Goal: Information Seeking & Learning: Learn about a topic

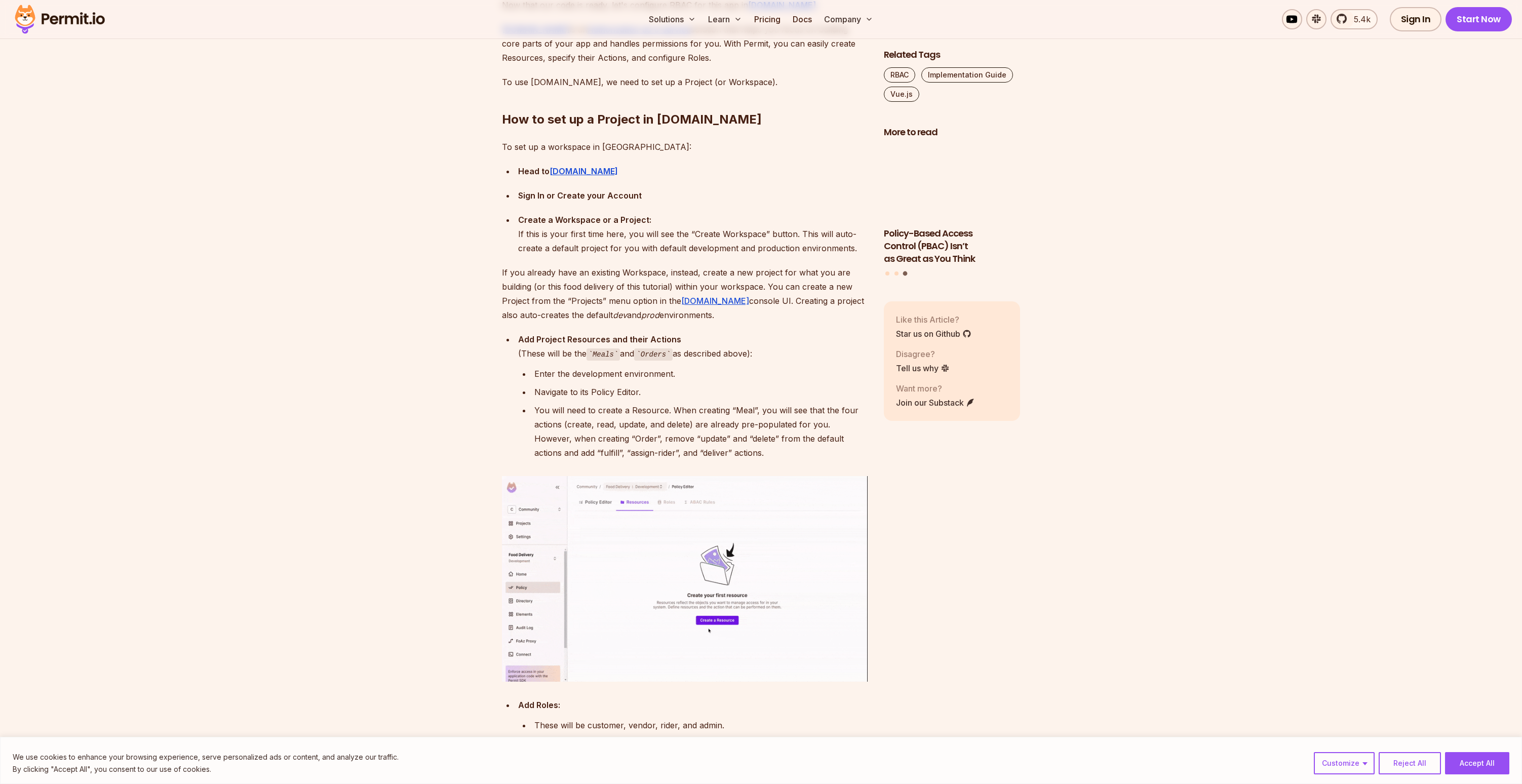
scroll to position [3241, 0]
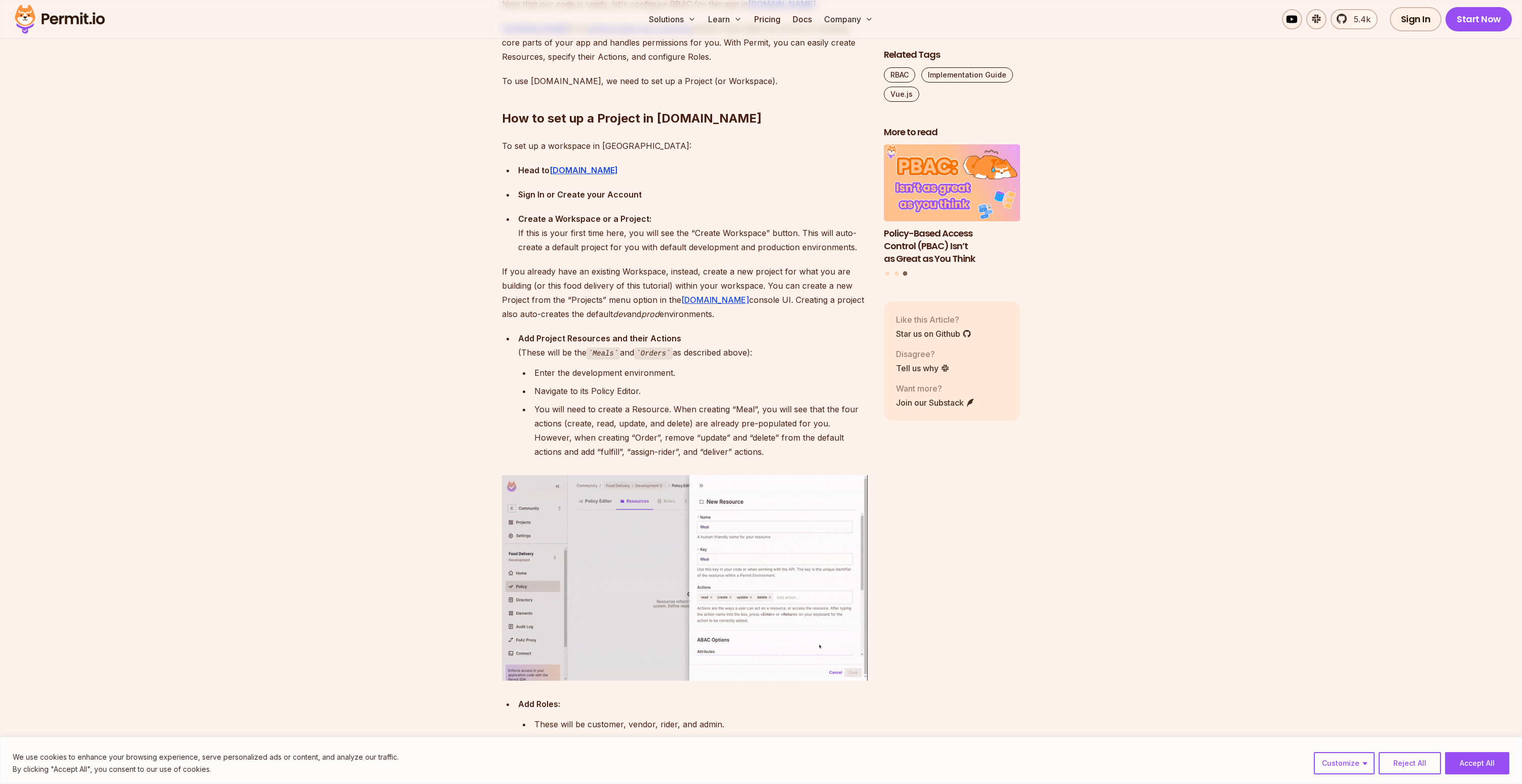
drag, startPoint x: 700, startPoint y: 450, endPoint x: 695, endPoint y: 442, distance: 9.4
click at [695, 64] on p "Permit.io is an Authorization-as-a-service solution that helps you focus on bui…" at bounding box center [685, 43] width 366 height 43
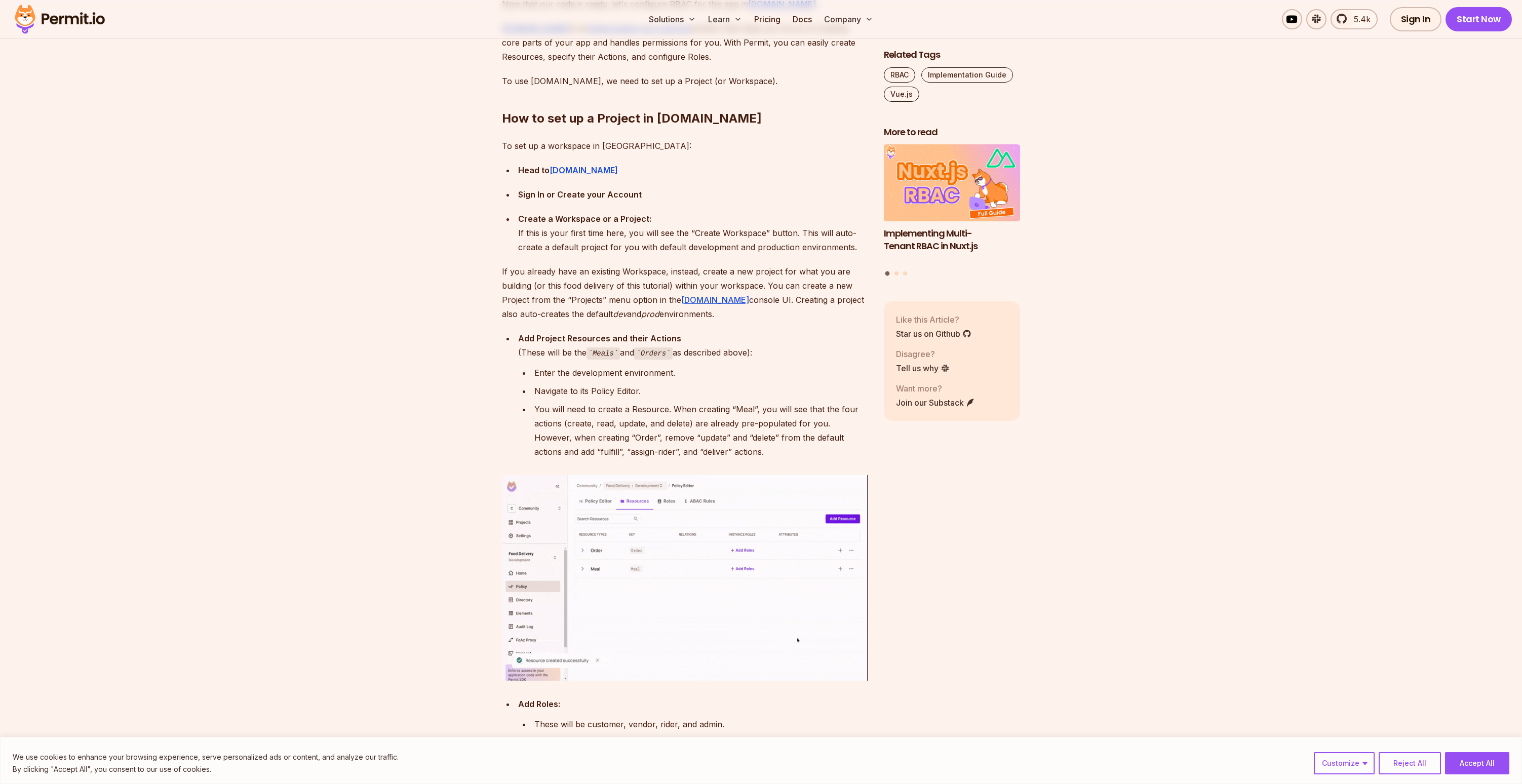
click at [614, 11] on p "Now that our code is ready, let's configure RBAC for this app in Permit.io ." at bounding box center [685, 4] width 366 height 14
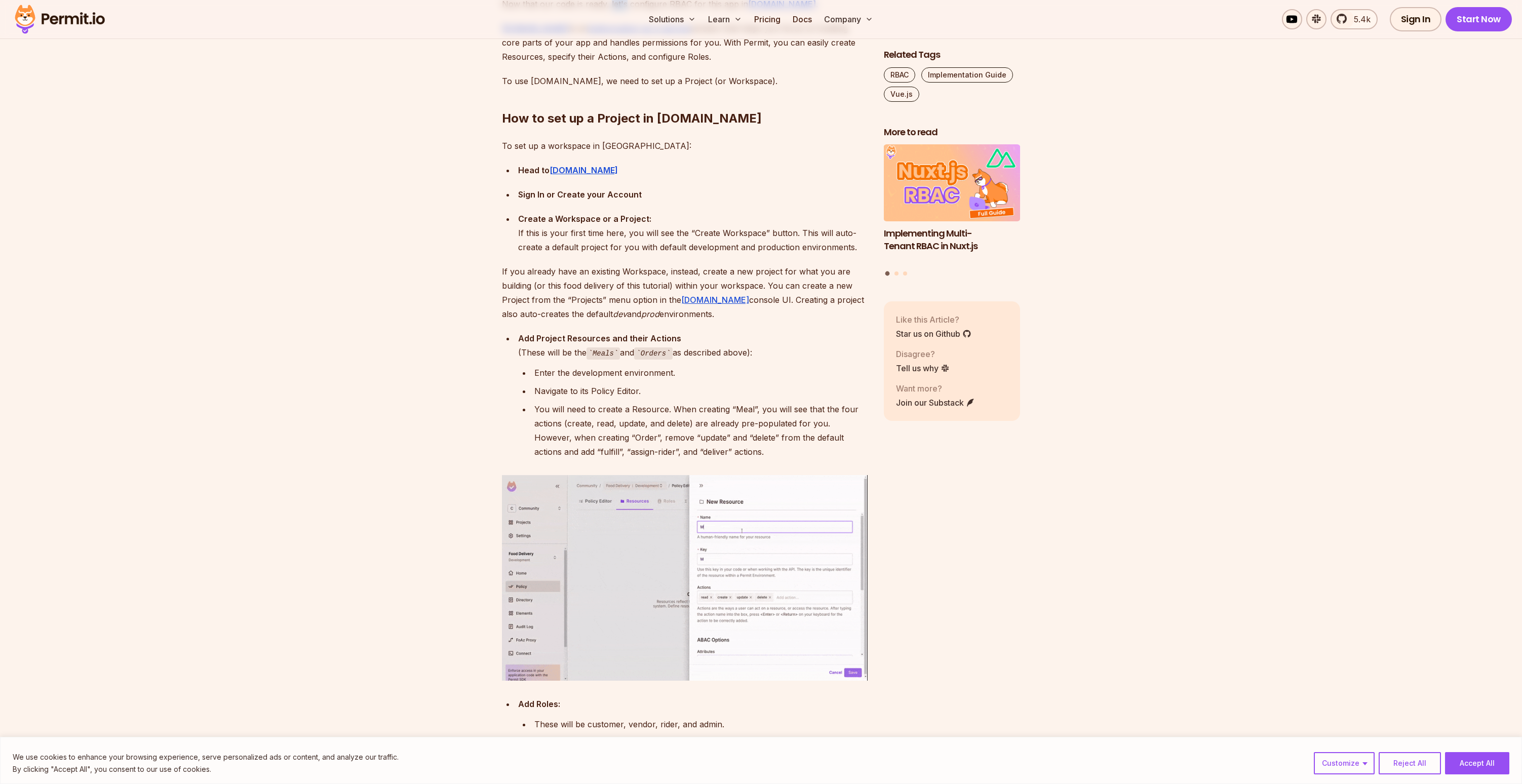
click at [614, 11] on p "Now that our code is ready, let's configure RBAC for this app in Permit.io ." at bounding box center [685, 4] width 366 height 14
click at [568, 11] on p "Now that our code is ready, let's configure RBAC for this app in Permit.io ." at bounding box center [685, 4] width 366 height 14
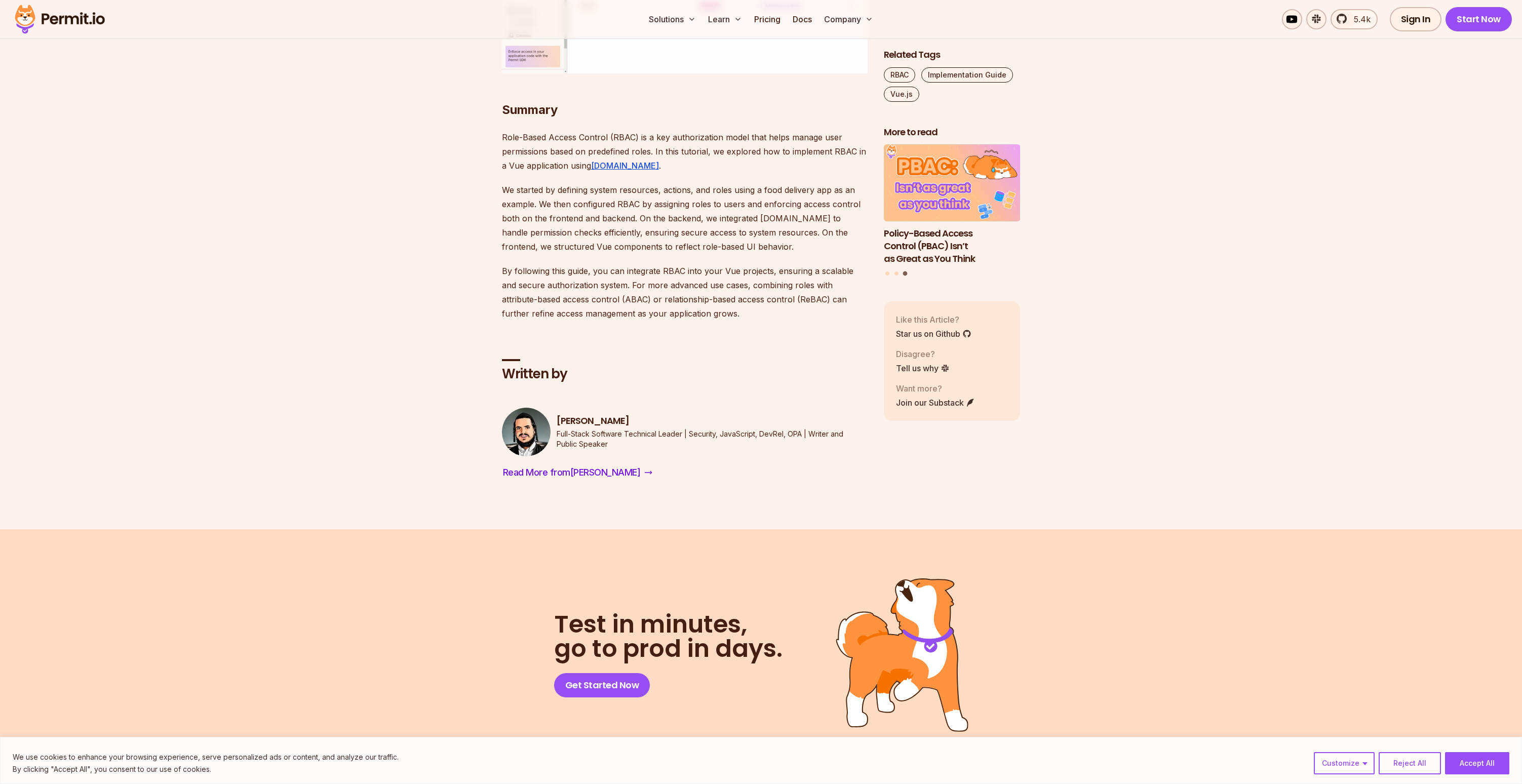
scroll to position [6118, 0]
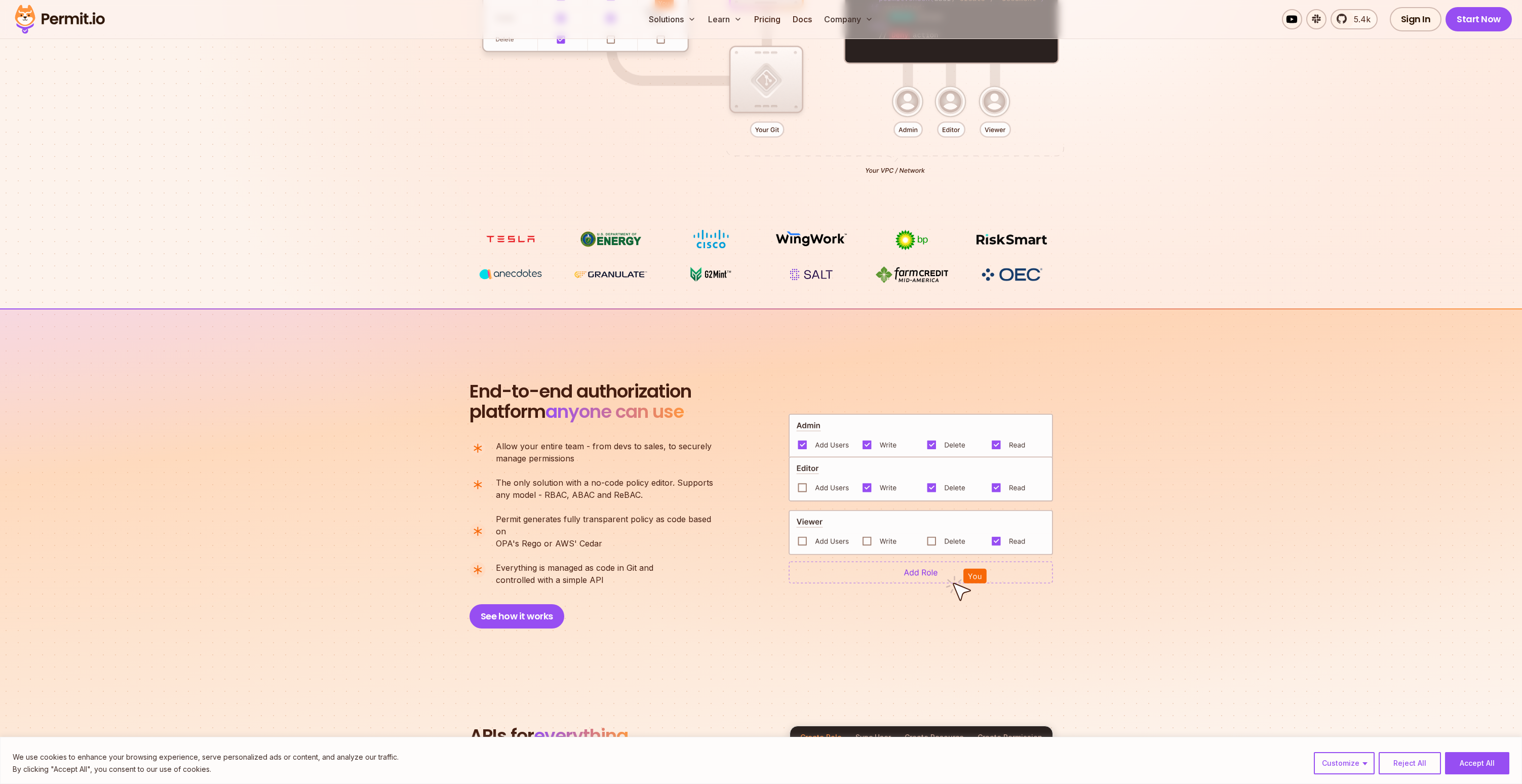
scroll to position [495, 0]
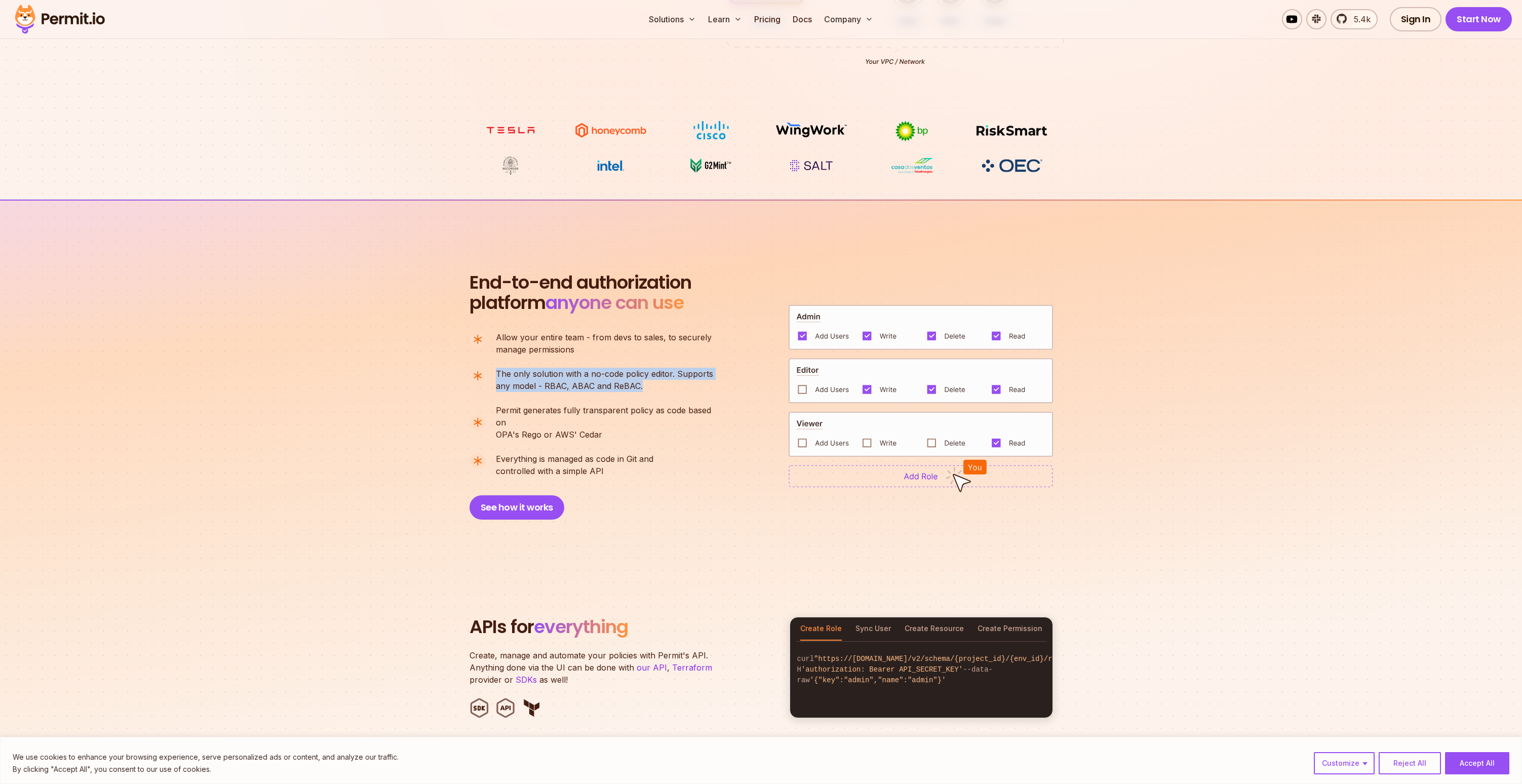
drag, startPoint x: 616, startPoint y: 379, endPoint x: 523, endPoint y: 379, distance: 93.0
click at [490, 375] on li "The only solution with a no-code policy editor. Supports any model - RBAC, ABAC…" at bounding box center [596, 379] width 252 height 24
click at [523, 379] on p "The only solution with a no-code policy editor. Supports any model - RBAC, ABAC…" at bounding box center [604, 379] width 217 height 24
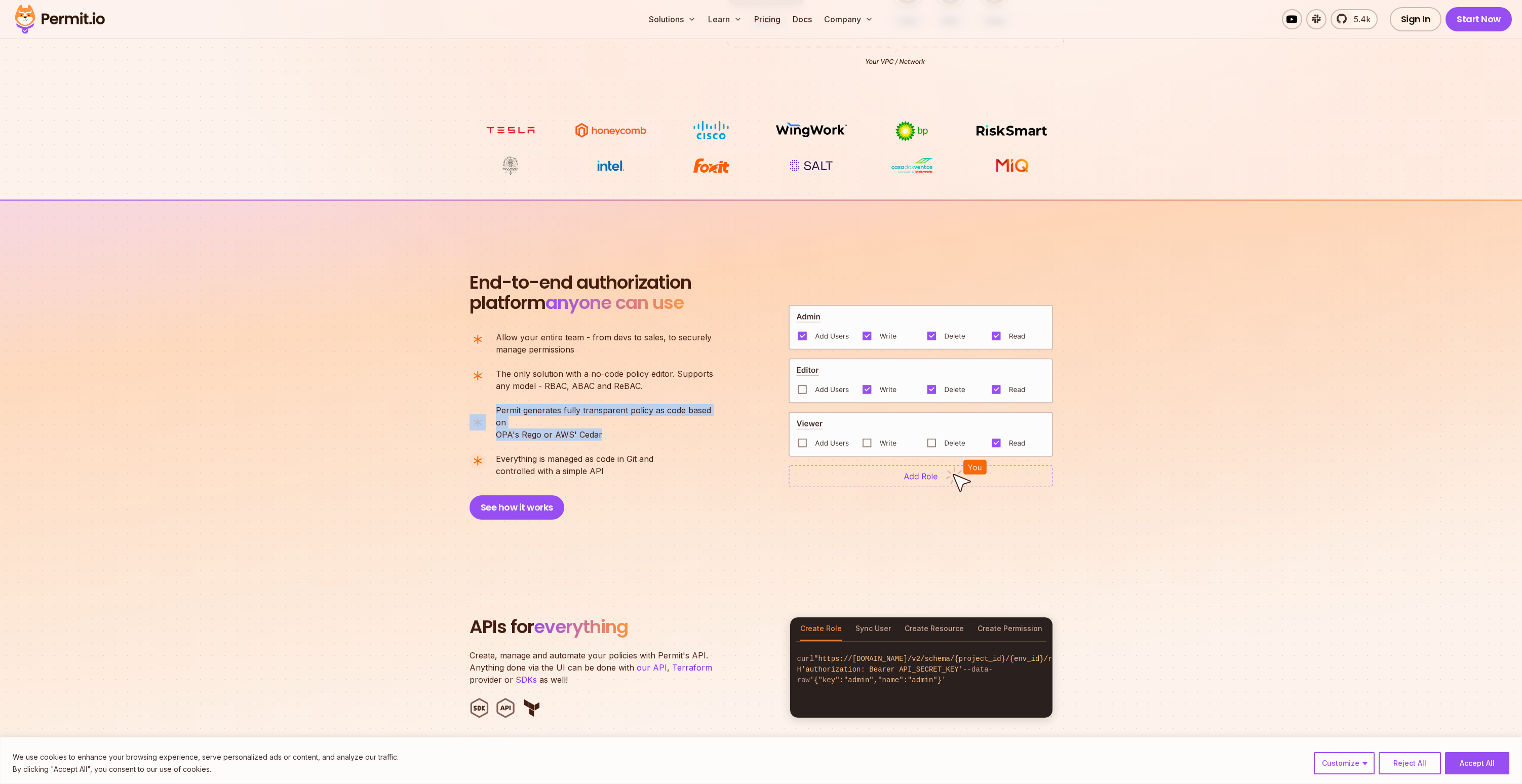
drag, startPoint x: 616, startPoint y: 421, endPoint x: 479, endPoint y: 409, distance: 137.5
click at [479, 409] on li "Permit generates fully transparent policy as code based on OPA's Rego or AWS' C…" at bounding box center [596, 422] width 252 height 37
click at [547, 416] on p "Permit generates fully transparent policy as code based on OPA's Rego or AWS' C…" at bounding box center [609, 422] width 226 height 37
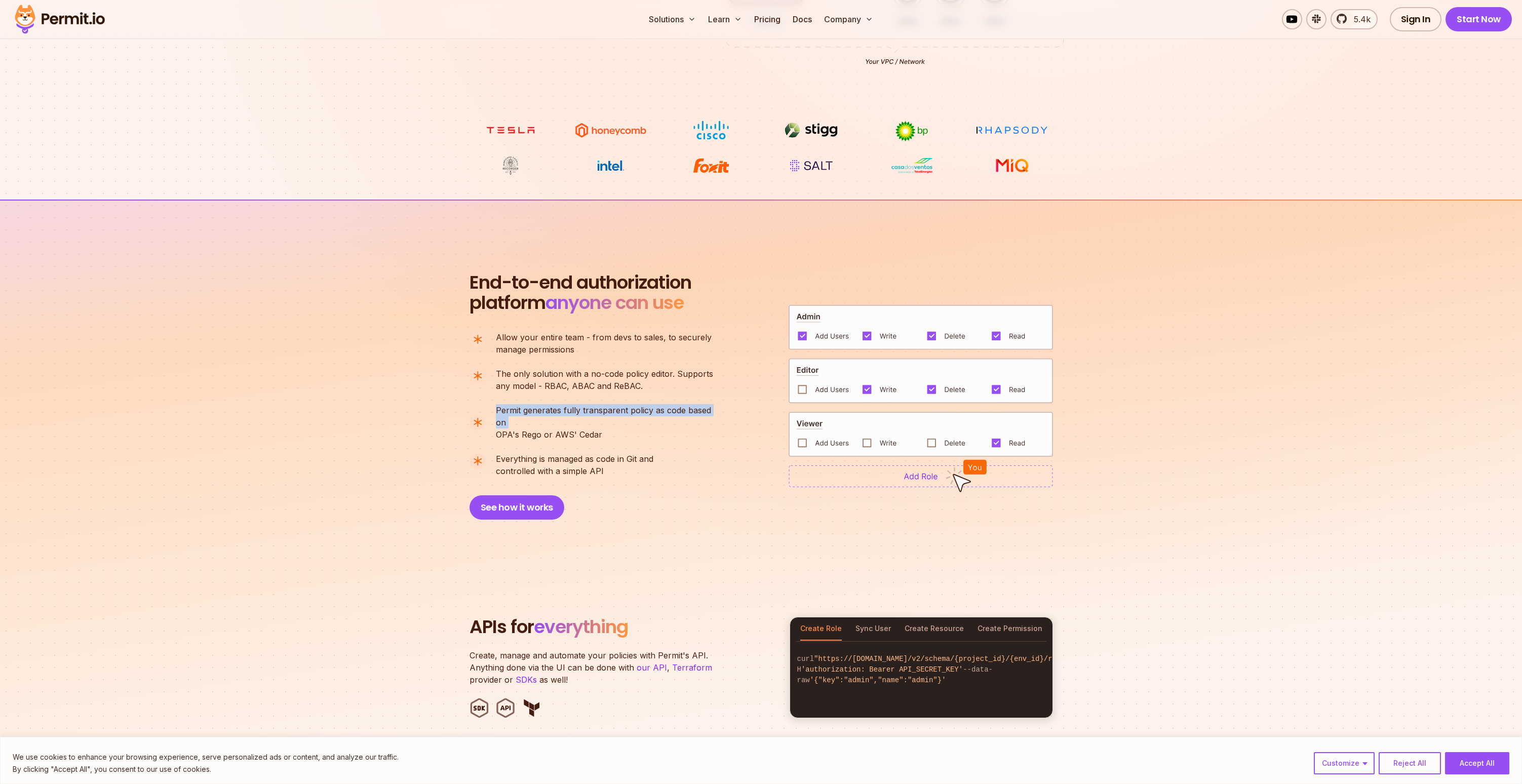
drag, startPoint x: 587, startPoint y: 460, endPoint x: 506, endPoint y: 367, distance: 123.3
click at [499, 370] on div "End-to-end authorization platform anyone can use A no-code authorization platfo…" at bounding box center [596, 396] width 253 height 247
click at [504, 367] on ul "Allow your entire team - from devs to sales, to securely manage permissions The…" at bounding box center [596, 404] width 252 height 146
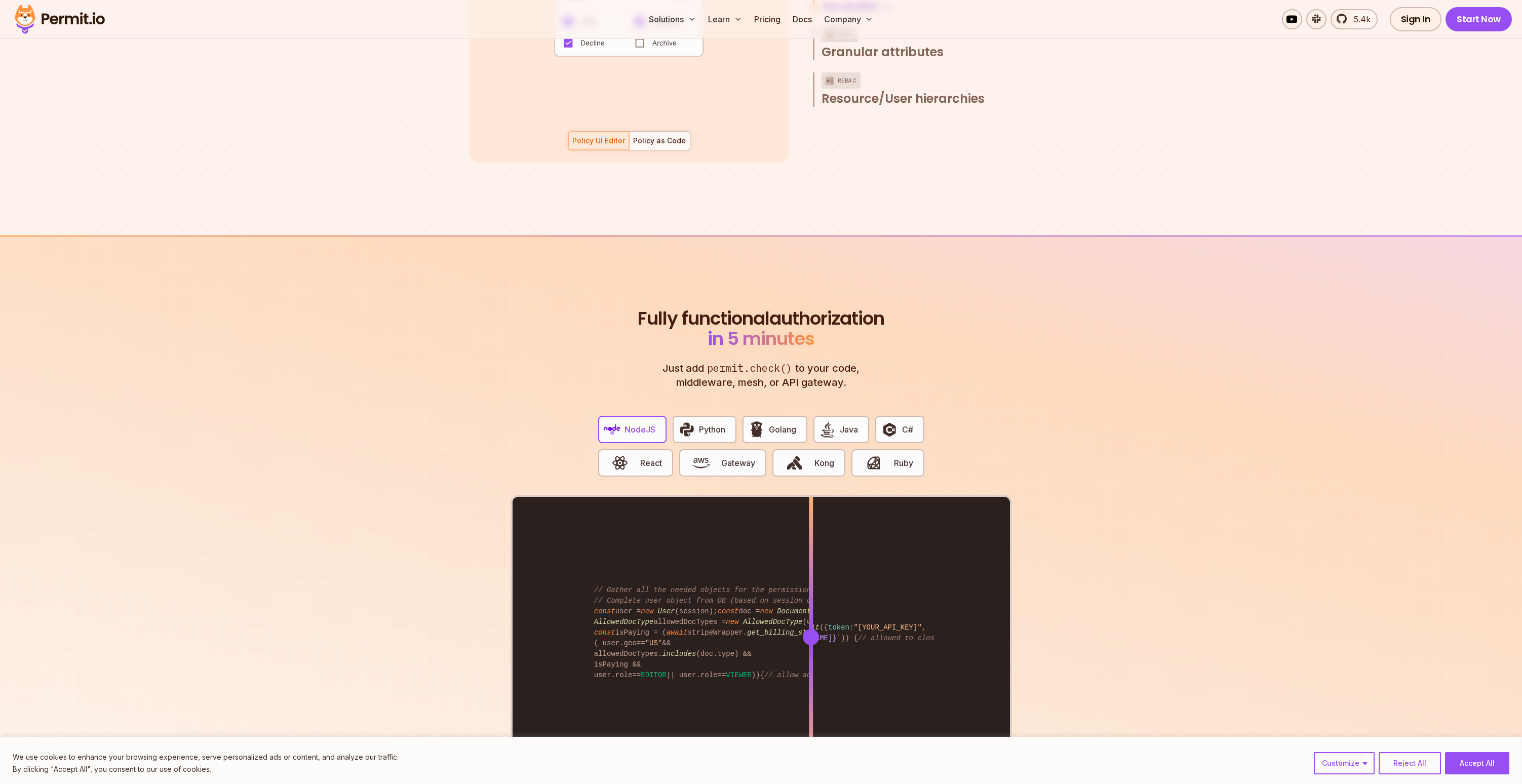
scroll to position [1650, 0]
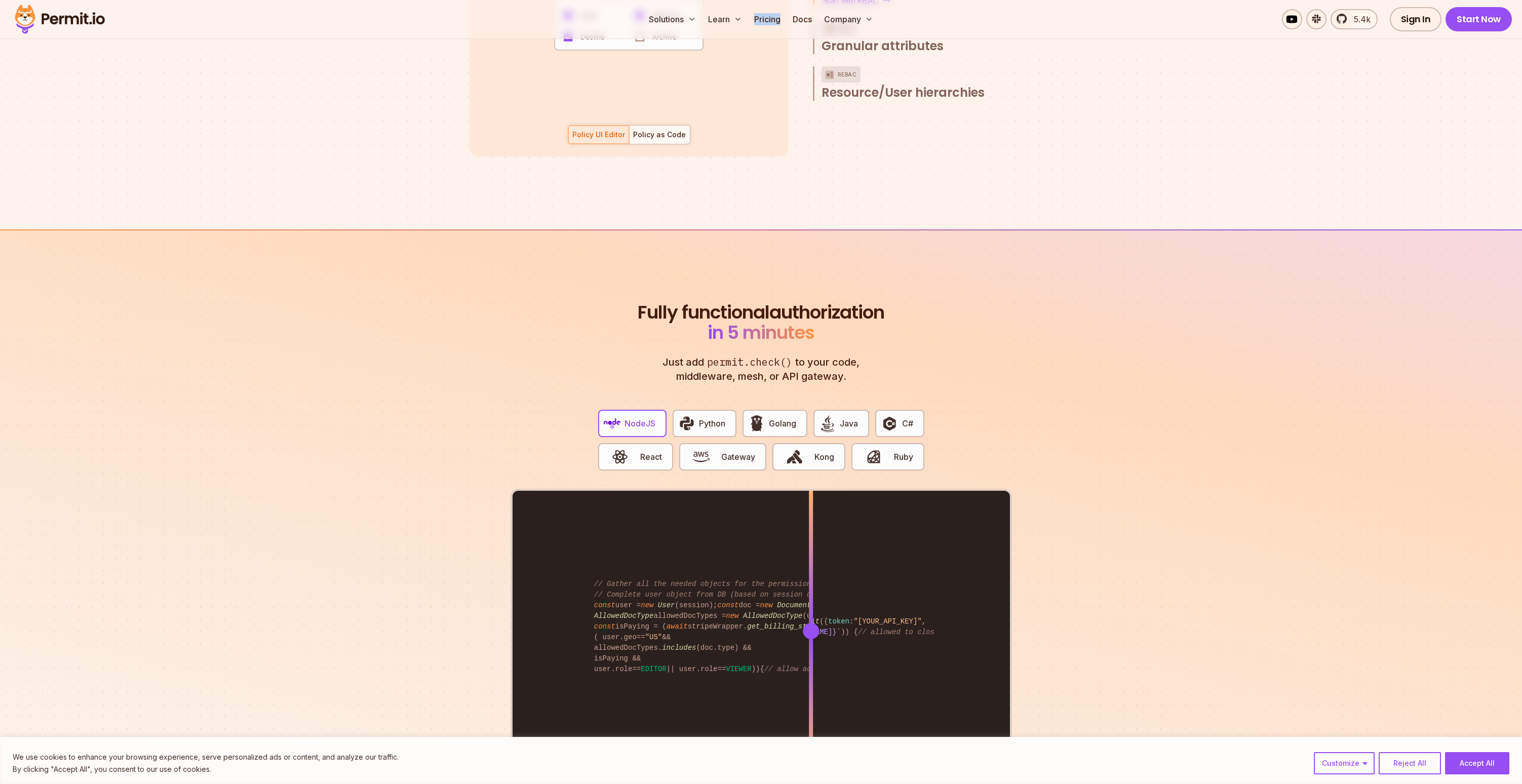
drag, startPoint x: 745, startPoint y: 346, endPoint x: 659, endPoint y: 297, distance: 99.0
click at [659, 302] on header "Fully functional authorization in 5 minutes Just add permit.check() to your cod…" at bounding box center [761, 343] width 251 height 81
click at [655, 305] on h2 "Fully functional authorization in 5 minutes" at bounding box center [761, 323] width 251 height 41
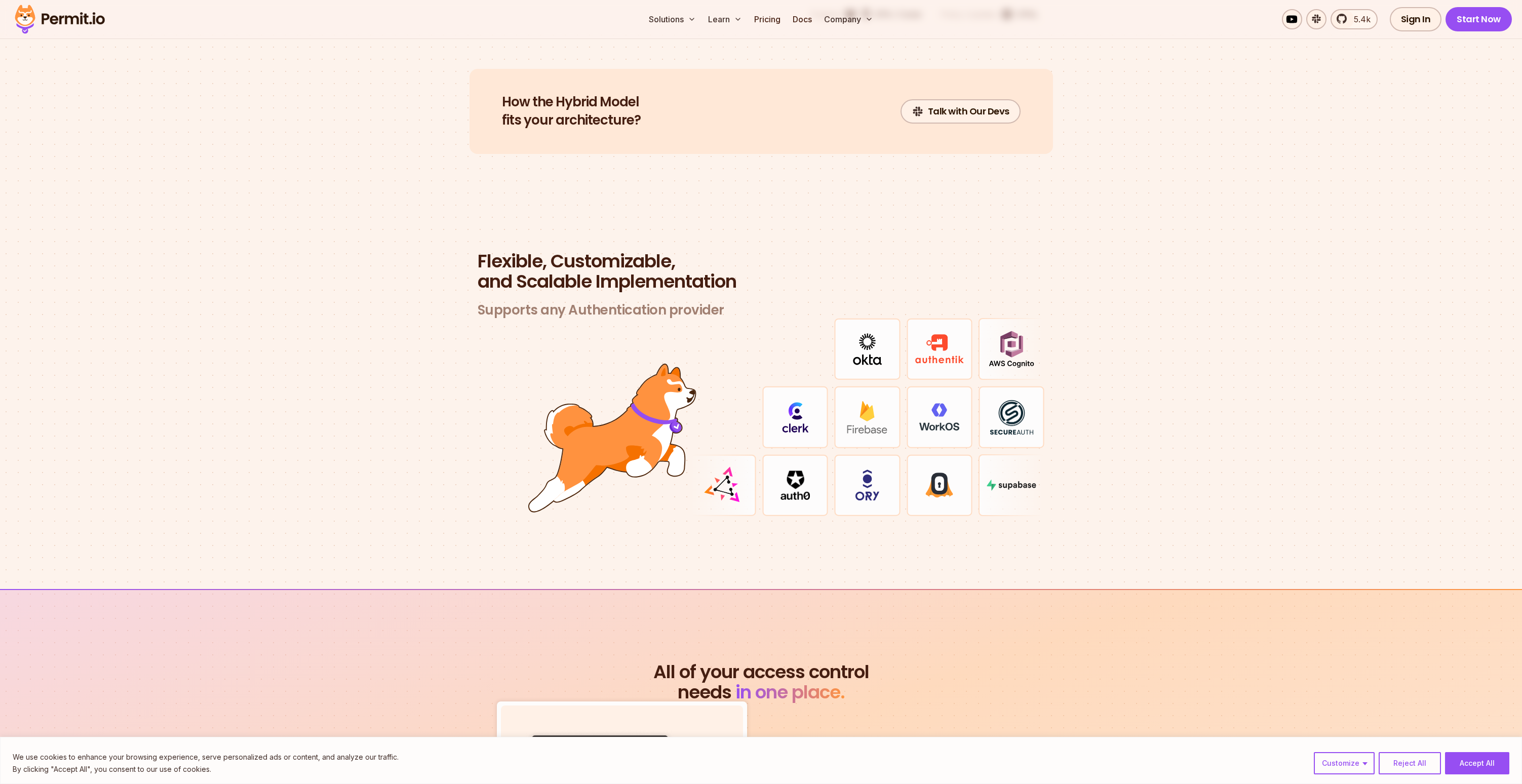
scroll to position [2887, 0]
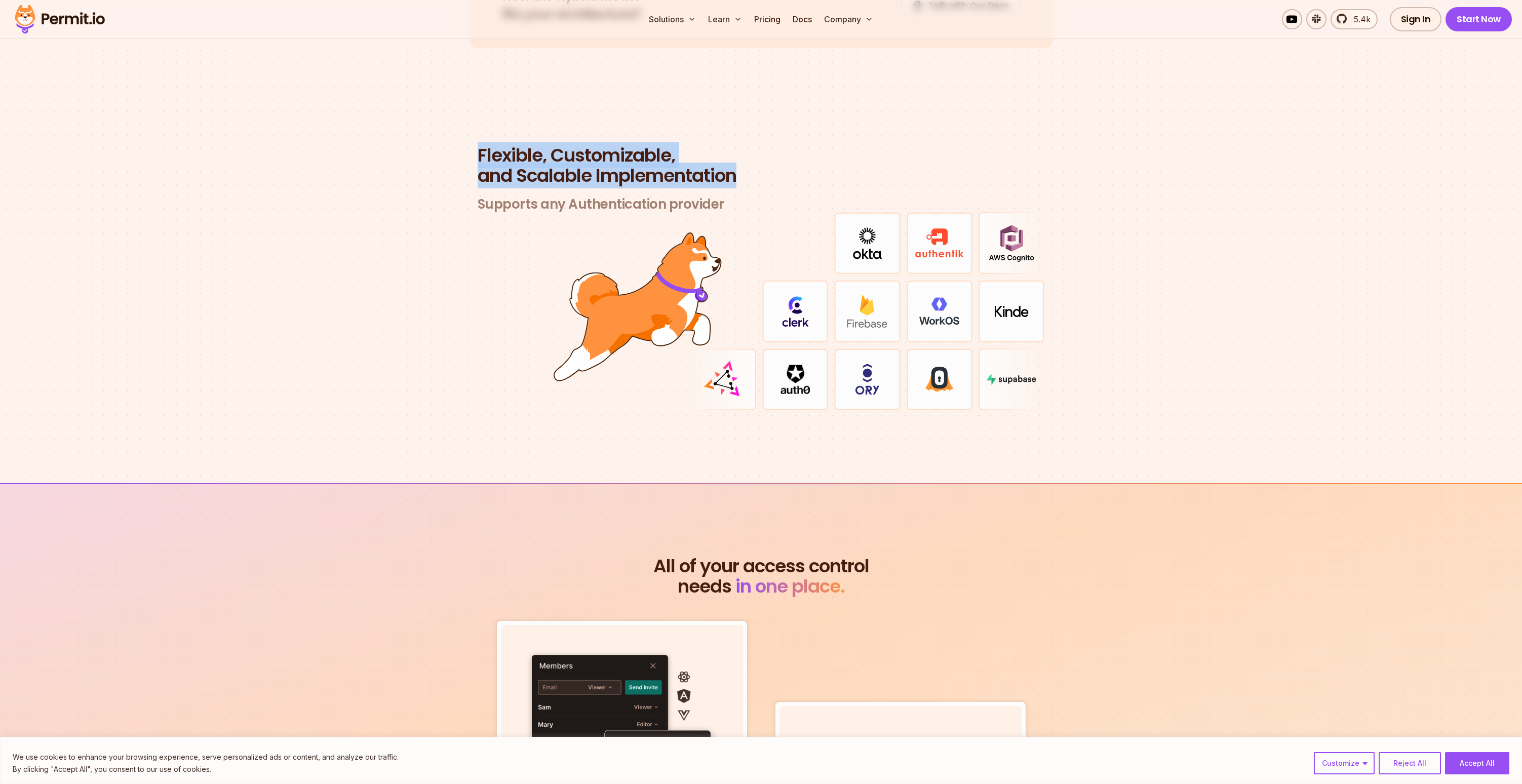
drag, startPoint x: 475, startPoint y: 141, endPoint x: 750, endPoint y: 174, distance: 277.0
click at [750, 174] on div "Flexible, Customizable, and Scalable Implementation Supports any Authentication…" at bounding box center [762, 278] width 584 height 265
click at [750, 174] on header "Flexible, Customizable, and Scalable Implementation Supports any Authentication…" at bounding box center [761, 179] width 567 height 67
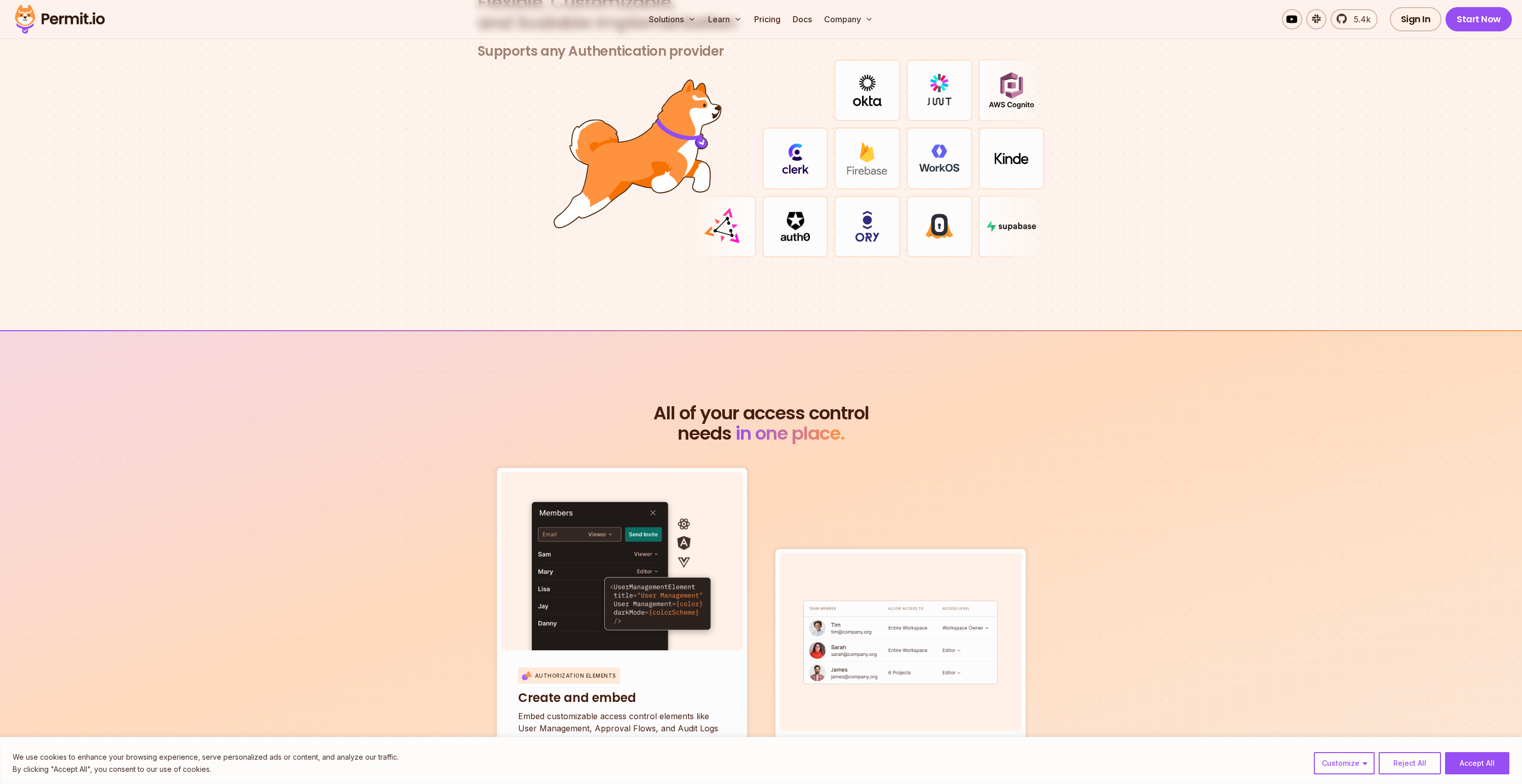
scroll to position [3217, 0]
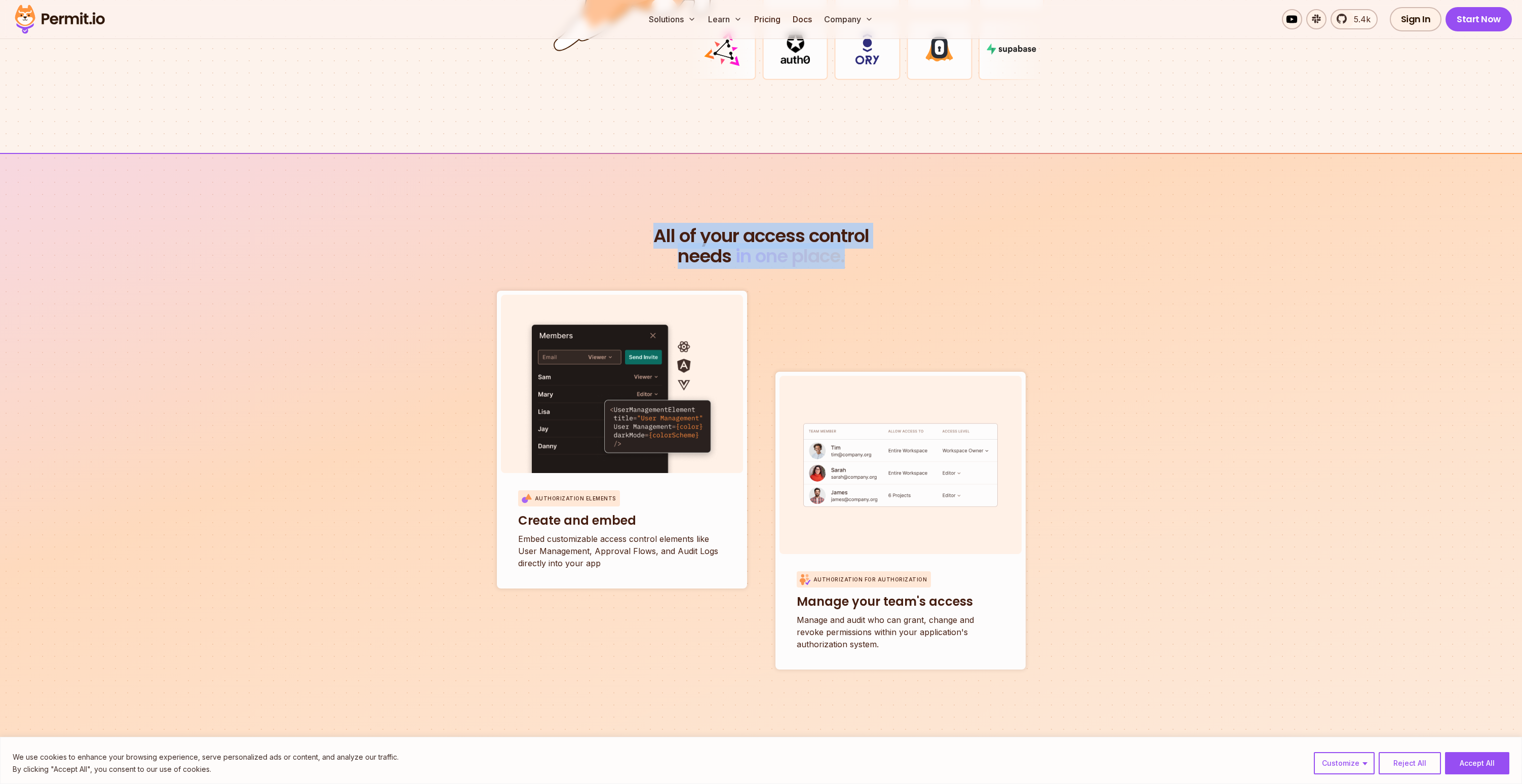
drag, startPoint x: 646, startPoint y: 207, endPoint x: 880, endPoint y: 241, distance: 236.5
click at [880, 241] on section "All of your access control needs in one place. Authorization Elements Create an…" at bounding box center [761, 598] width 1522 height 892
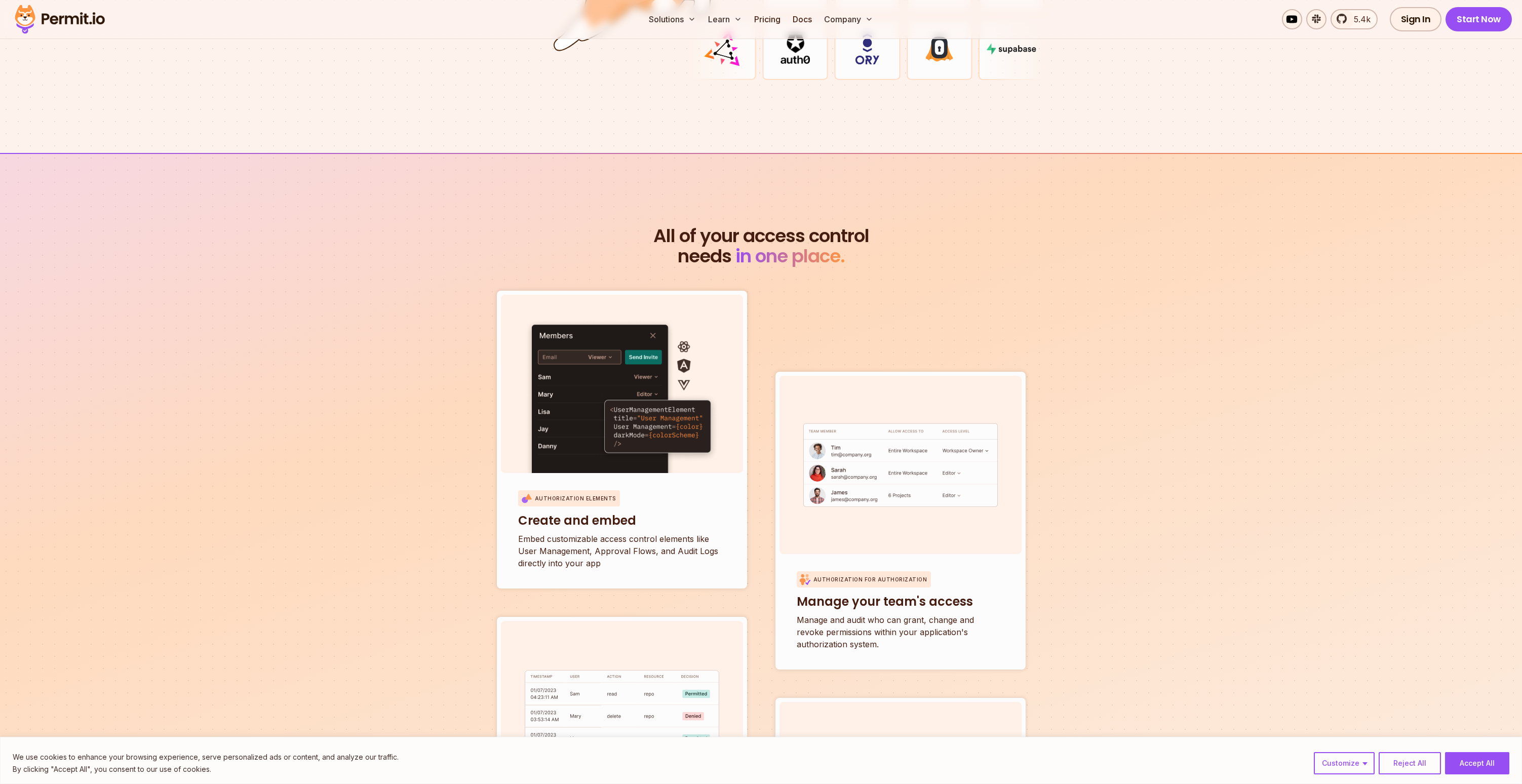
drag, startPoint x: 880, startPoint y: 241, endPoint x: 896, endPoint y: 246, distance: 16.8
click at [880, 242] on h2 "All of your access control needs in one place." at bounding box center [762, 246] width 584 height 41
drag, startPoint x: 916, startPoint y: 250, endPoint x: 616, endPoint y: 206, distance: 303.2
click at [616, 206] on section "All of your access control needs in one place. Authorization Elements Create an…" at bounding box center [761, 598] width 1522 height 892
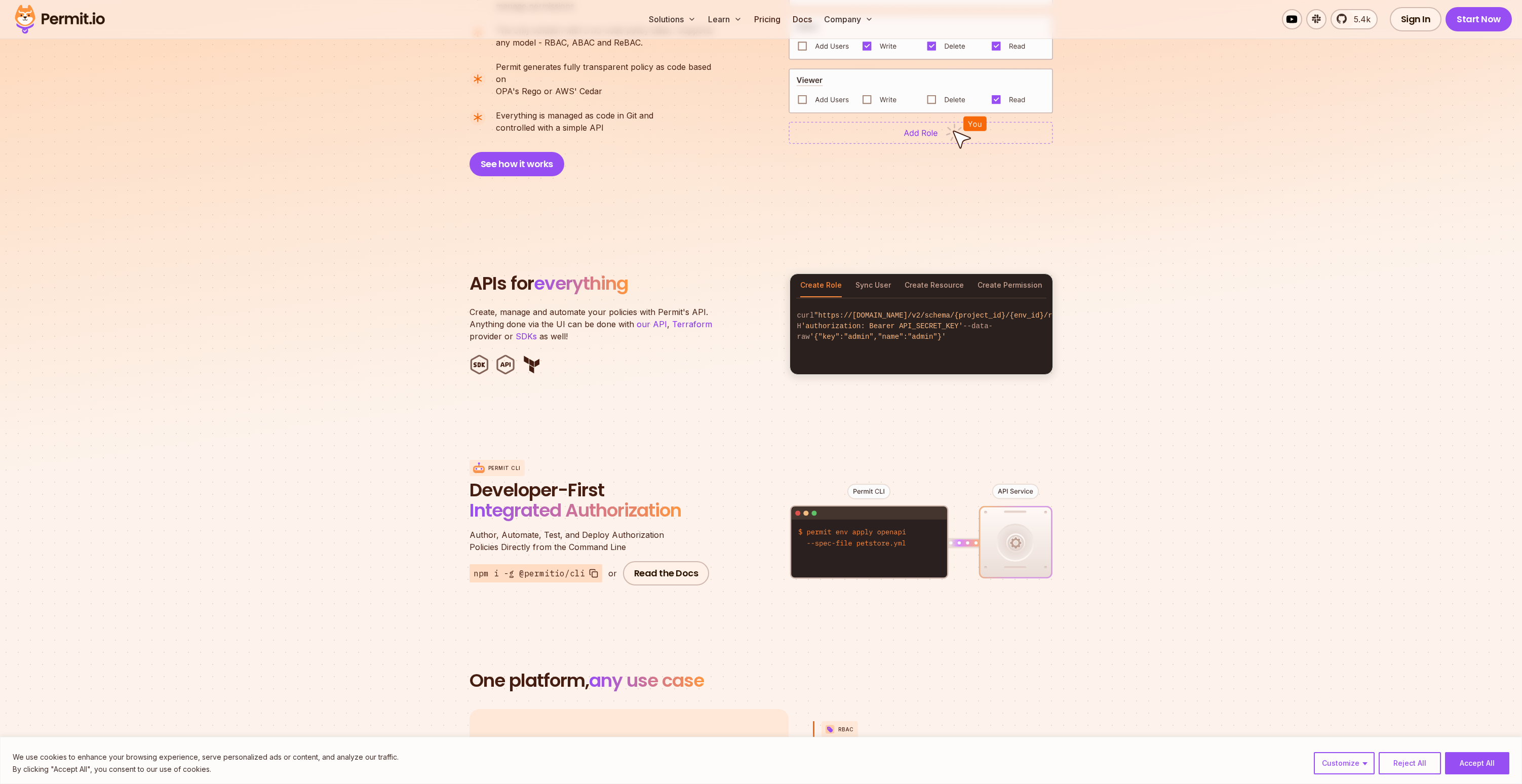
scroll to position [793, 0]
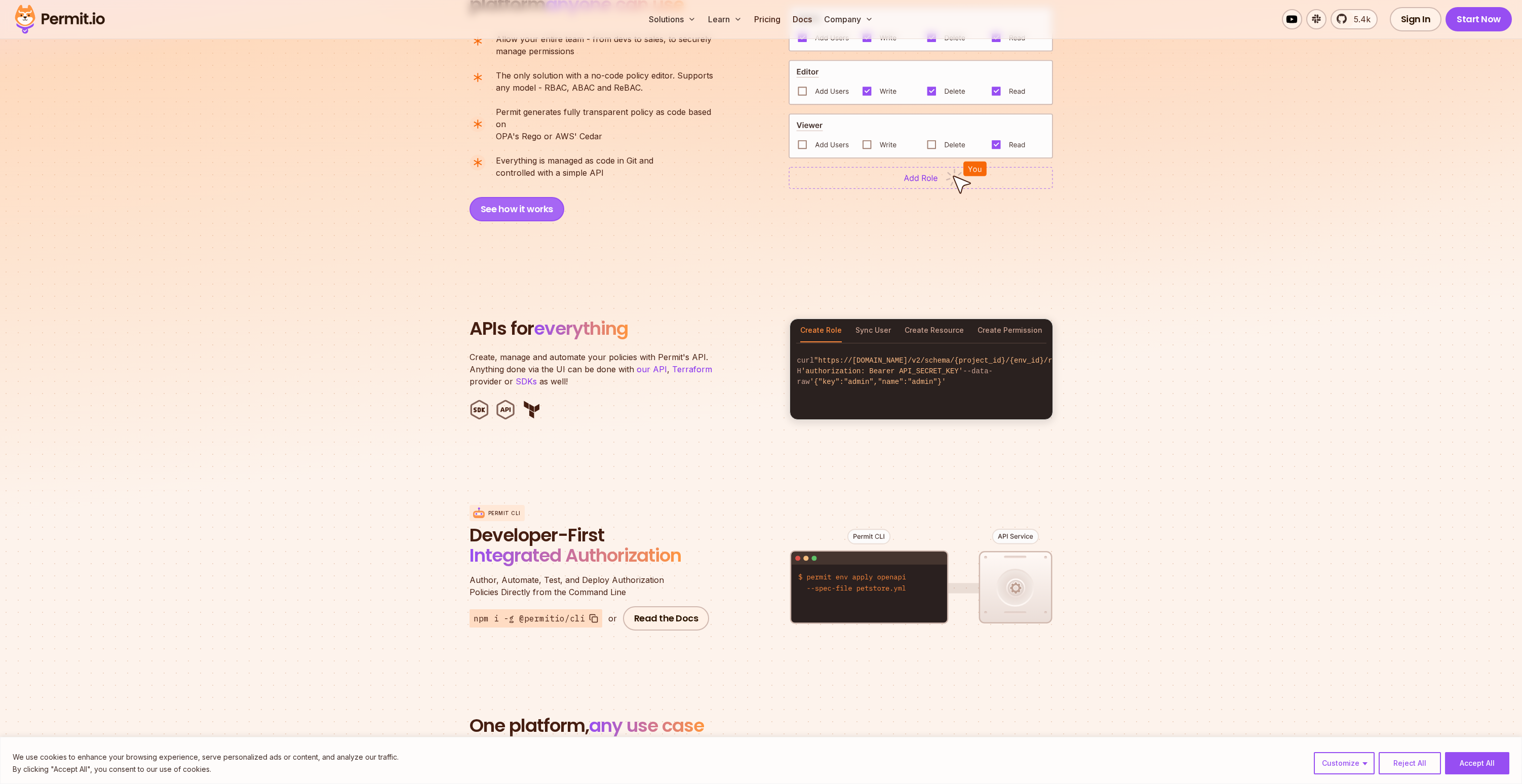
click at [523, 200] on button "See how it works" at bounding box center [517, 209] width 95 height 24
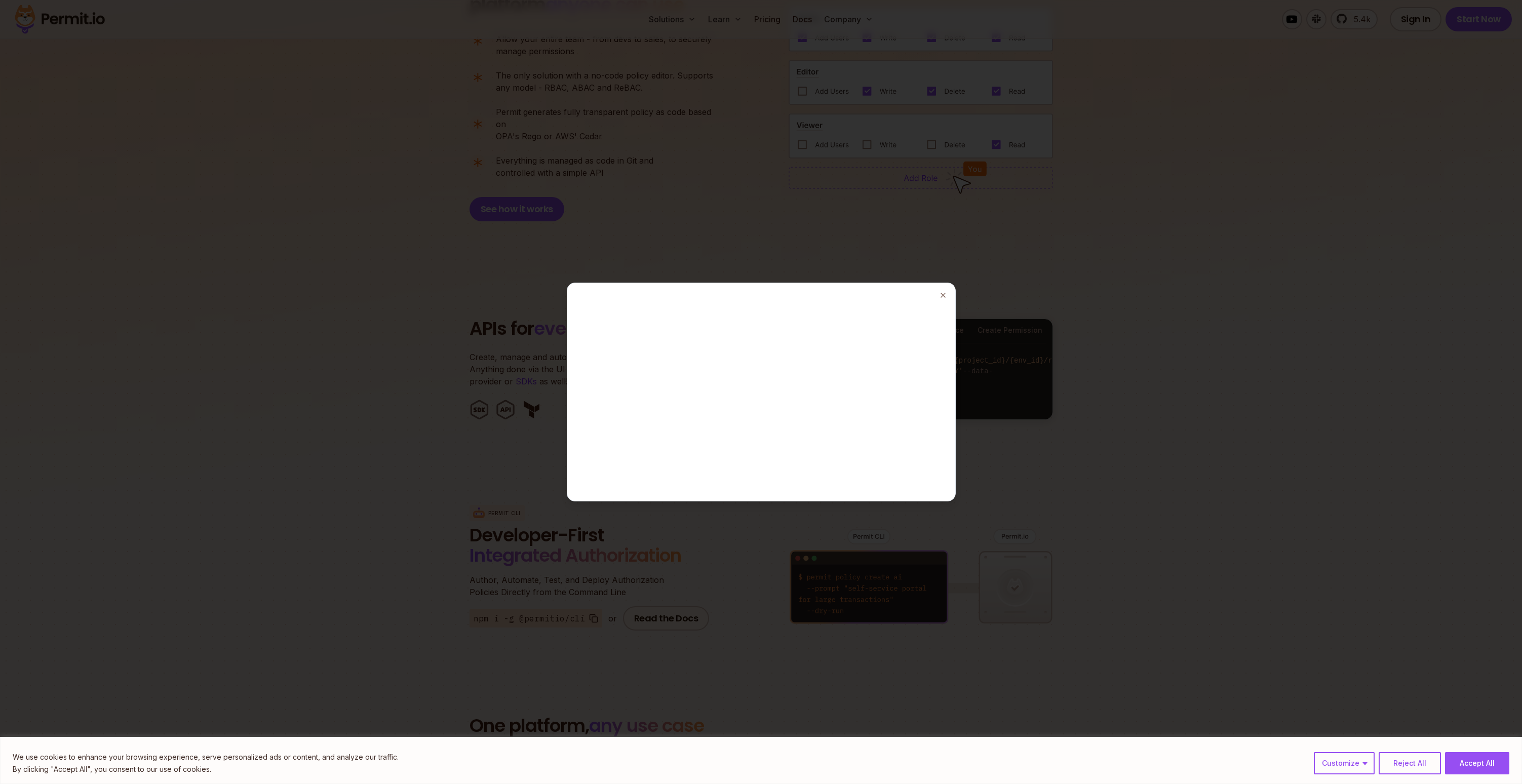
click at [931, 298] on div at bounding box center [761, 392] width 380 height 210
click at [940, 296] on icon "button" at bounding box center [943, 295] width 8 height 8
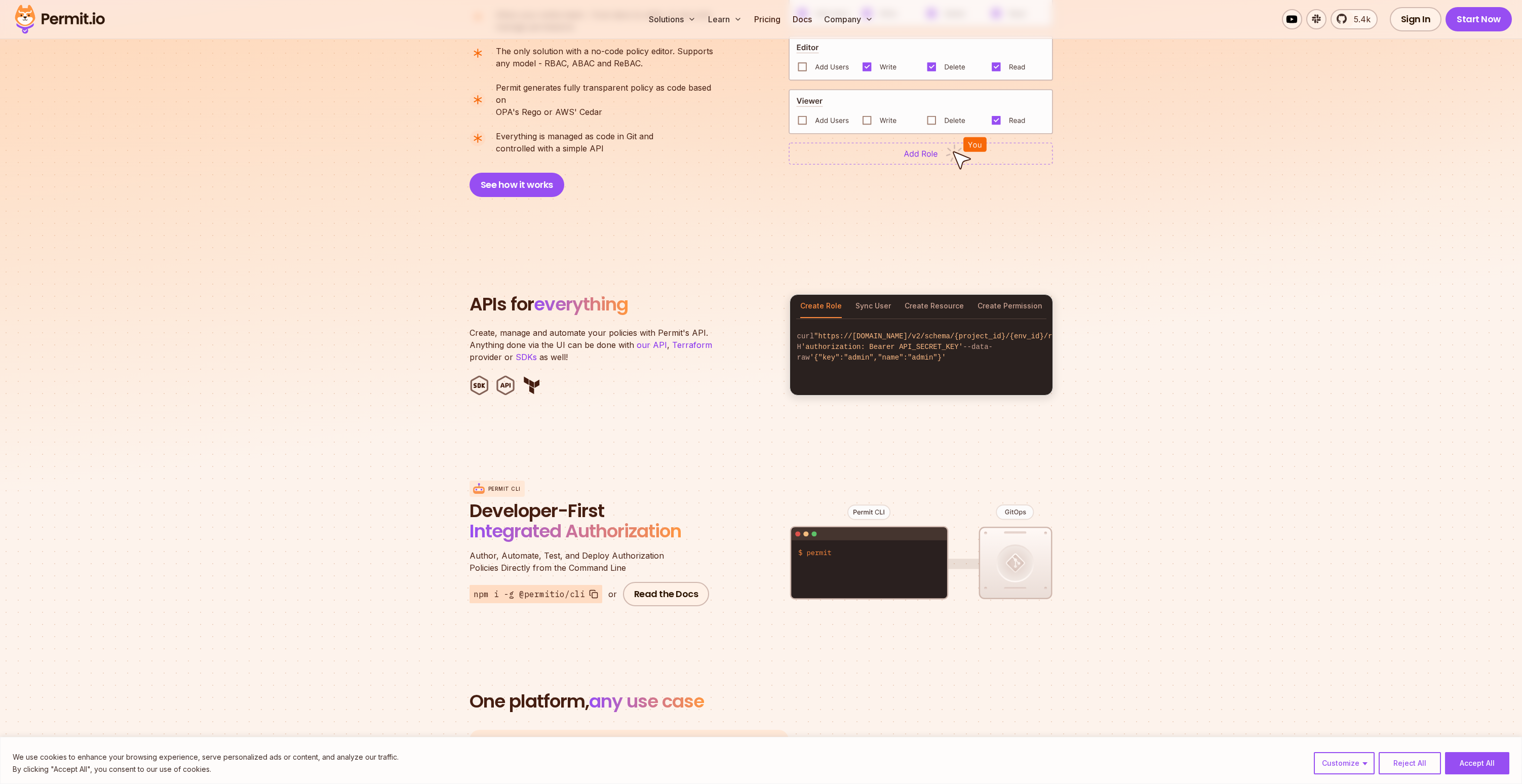
scroll to position [902, 0]
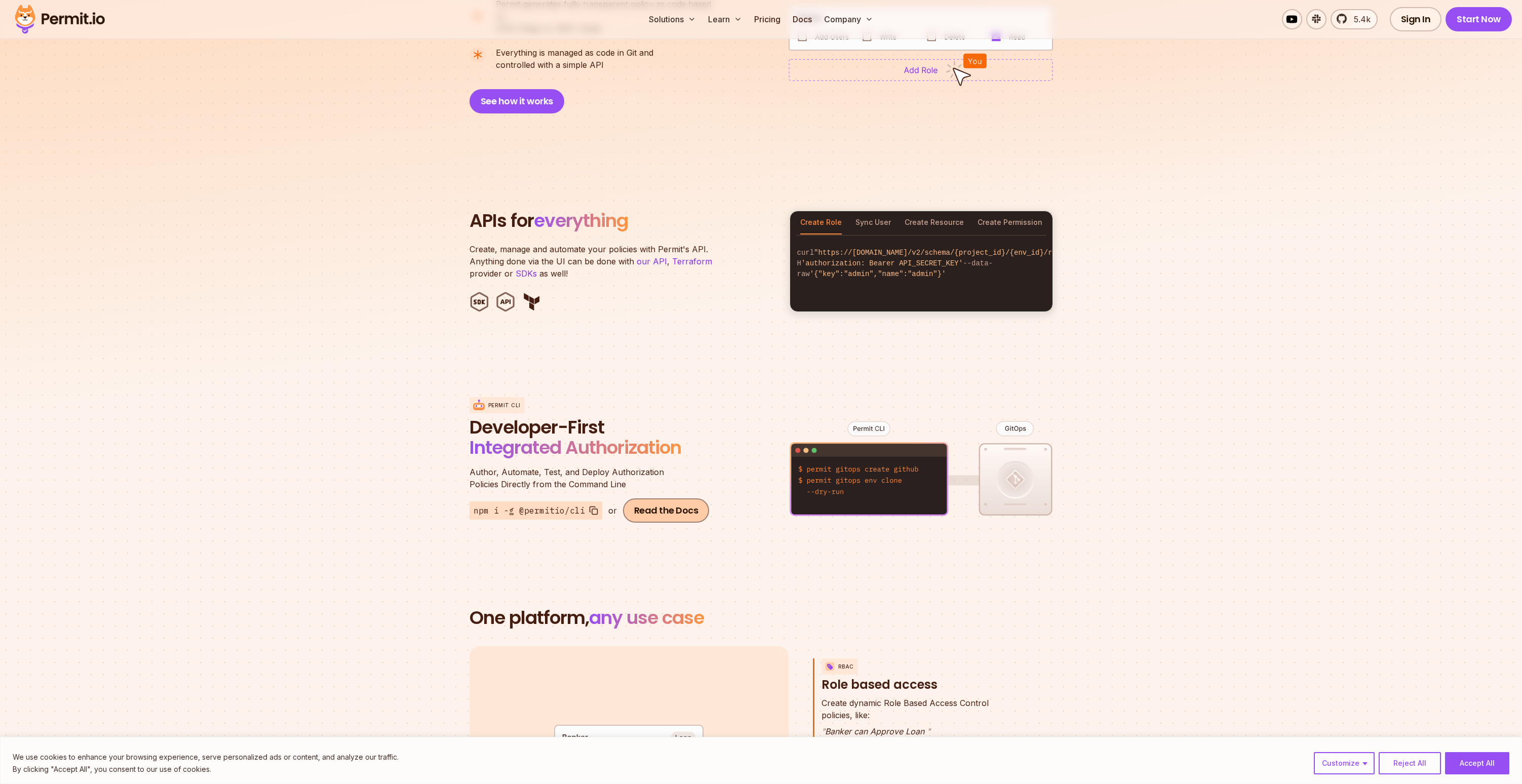
click at [662, 508] on link "Read the Docs" at bounding box center [666, 510] width 87 height 24
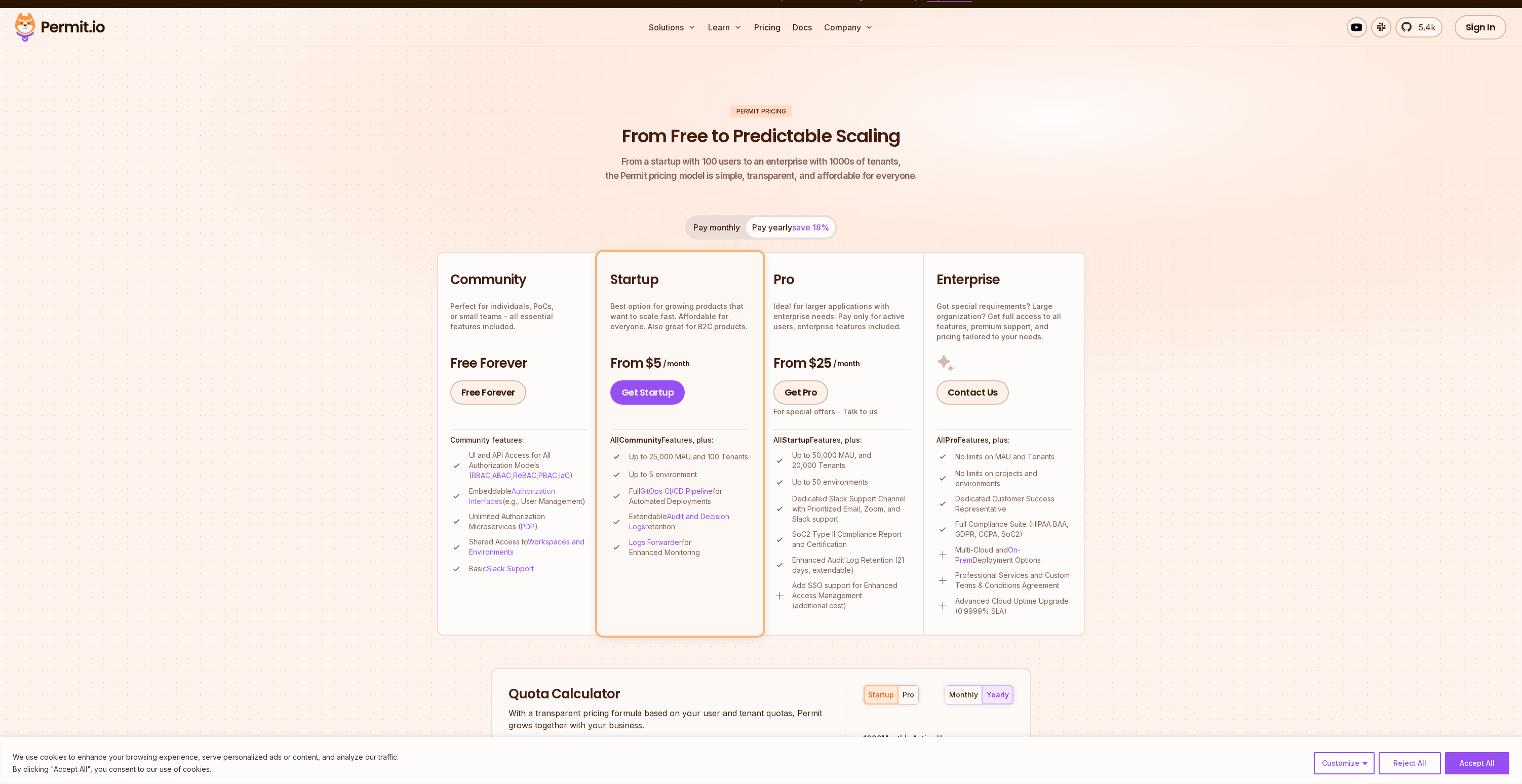
scroll to position [18, 1]
click at [536, 495] on link "Authorization Interfaces" at bounding box center [512, 496] width 86 height 19
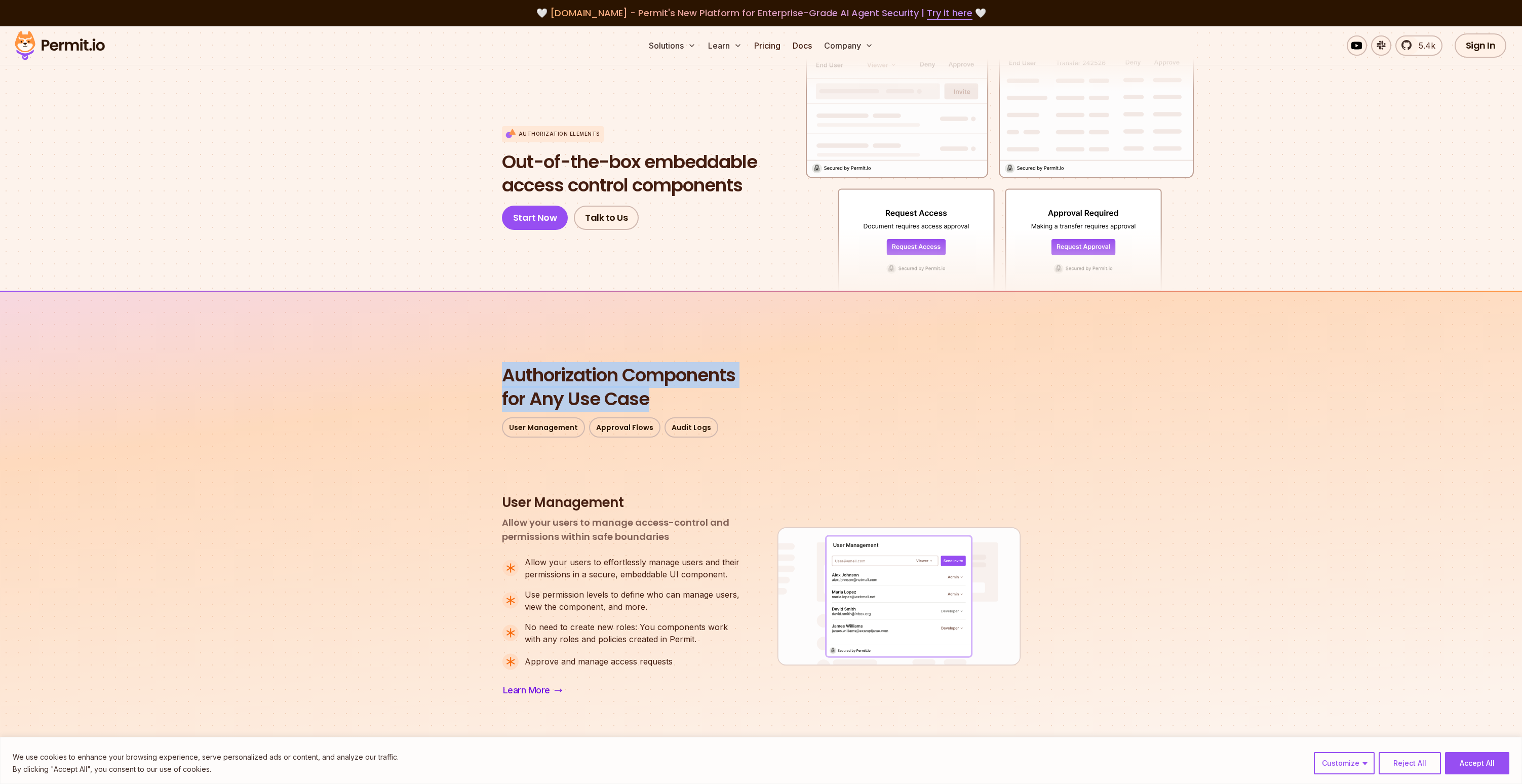
drag, startPoint x: 668, startPoint y: 391, endPoint x: 491, endPoint y: 369, distance: 178.4
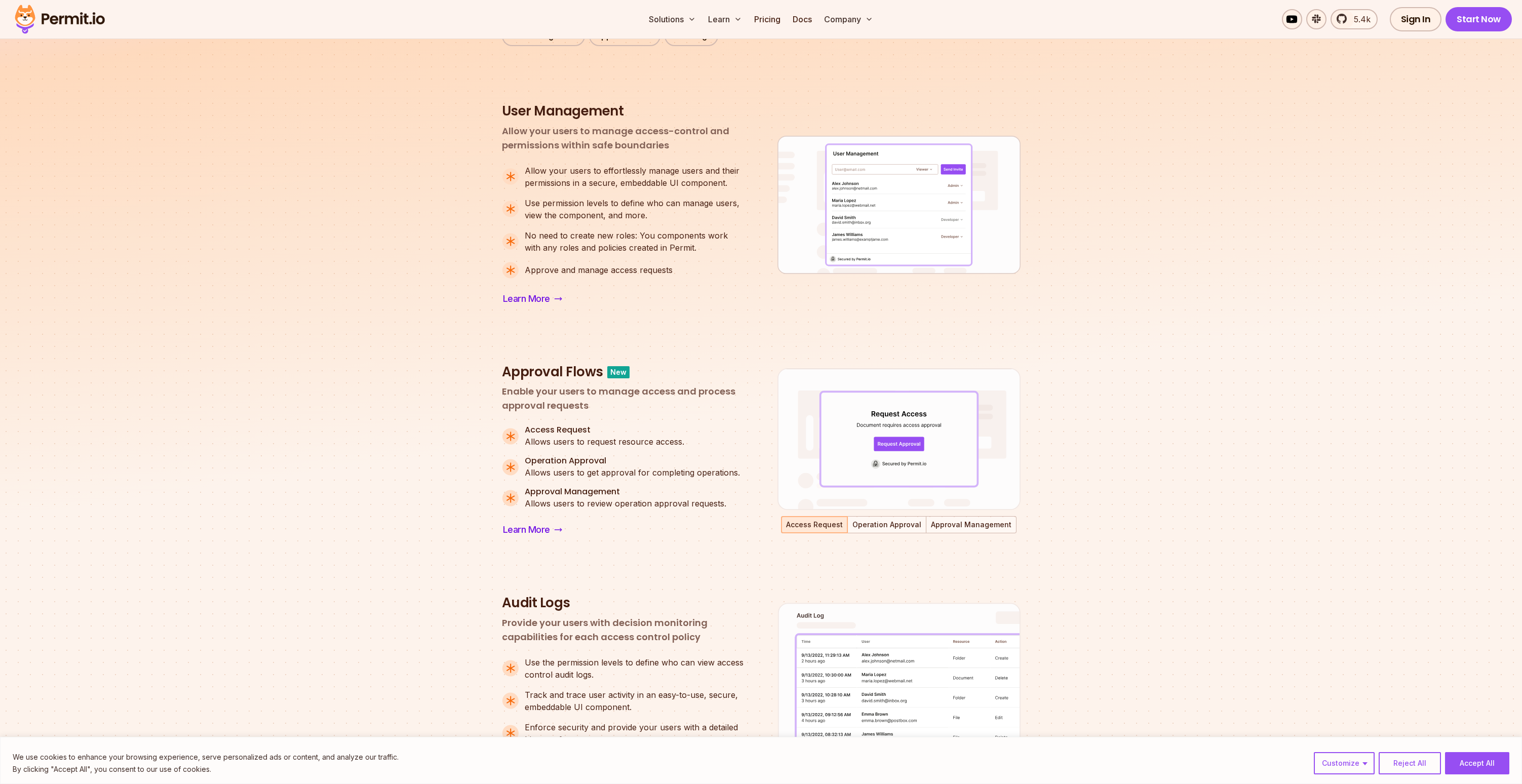
scroll to position [467, 0]
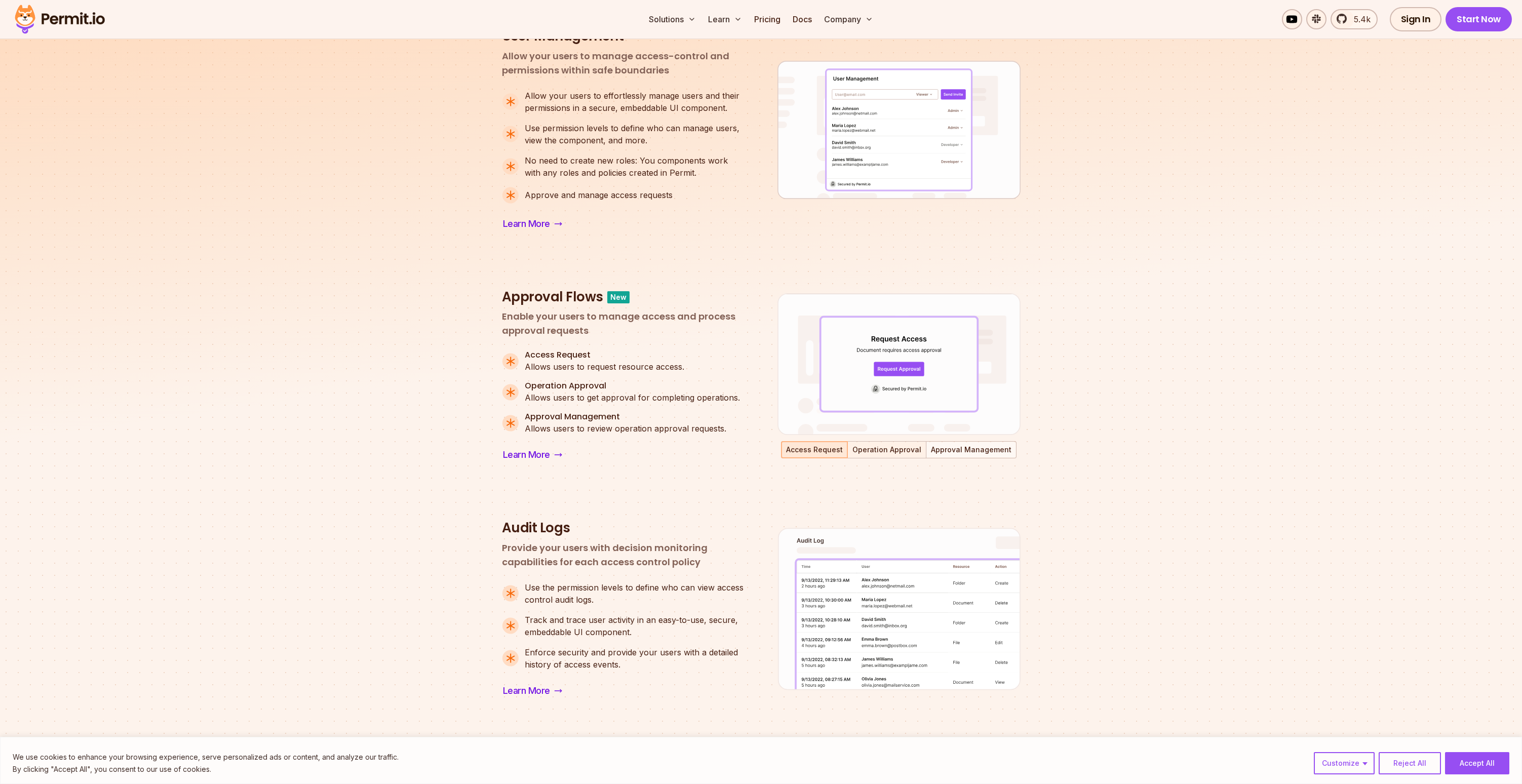
click at [879, 442] on button "Operation Approval" at bounding box center [887, 450] width 77 height 15
click at [961, 451] on button "Approval Management" at bounding box center [971, 450] width 89 height 15
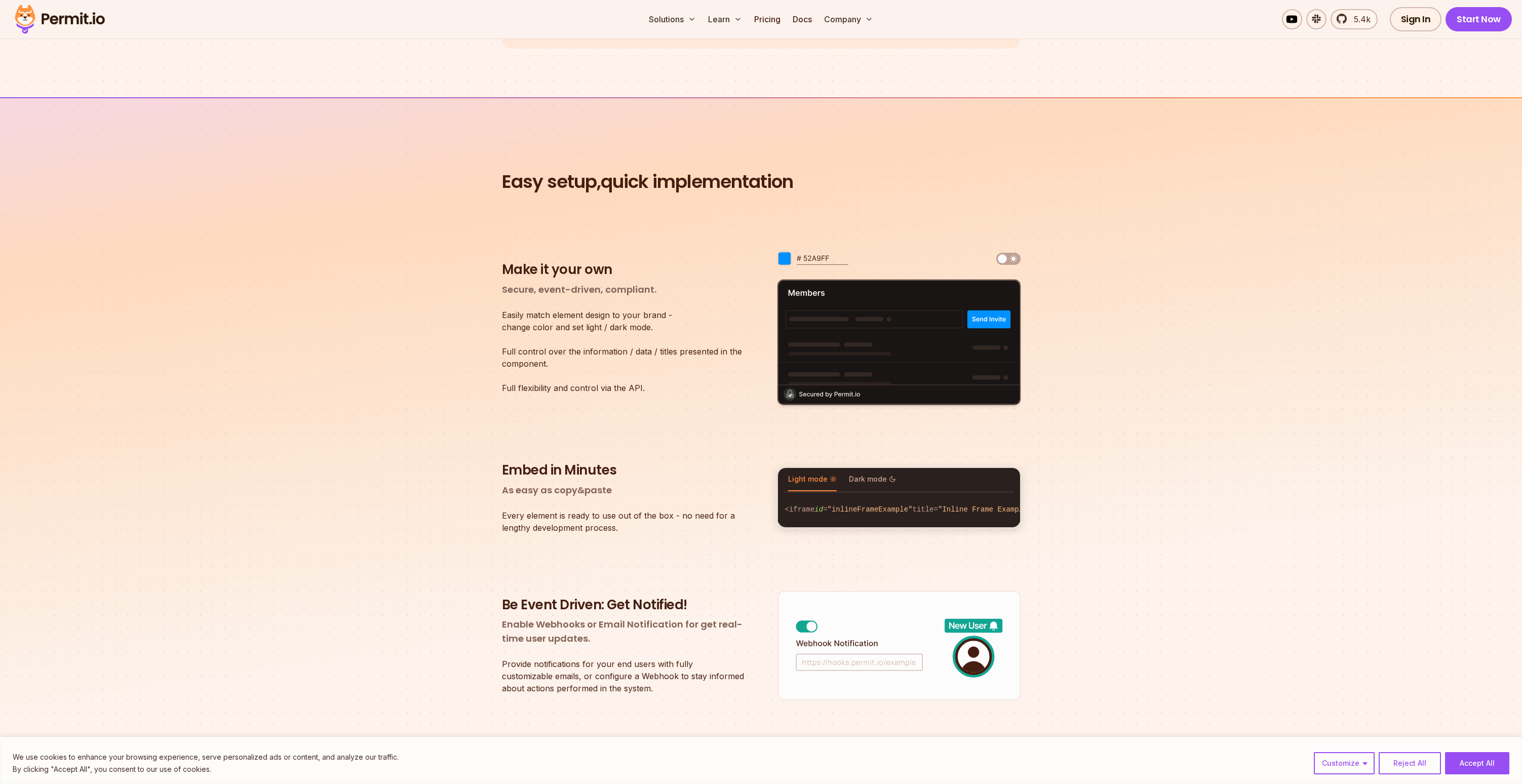
scroll to position [1363, 0]
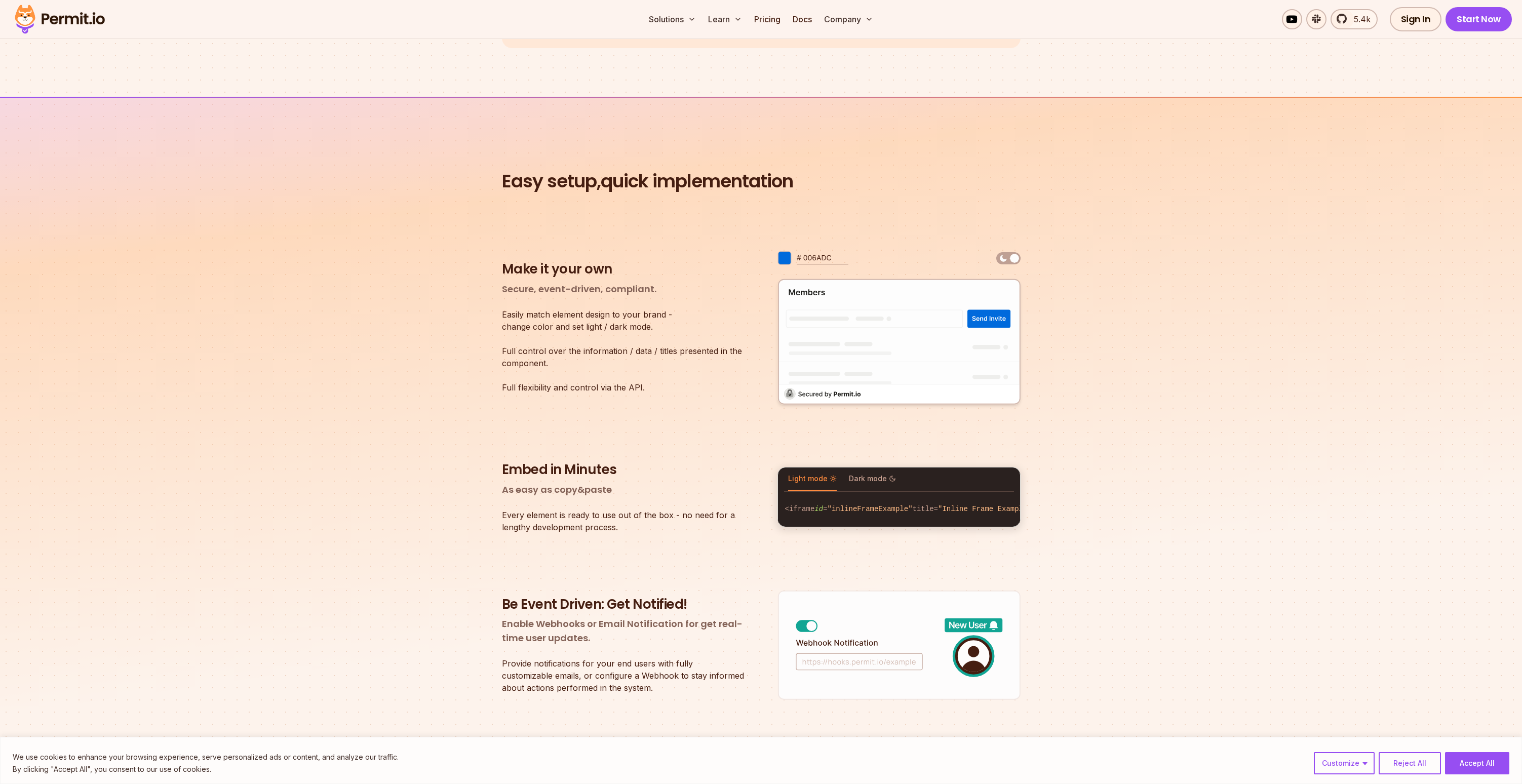
click at [1005, 253] on img at bounding box center [1008, 258] width 24 height 12
click at [1007, 253] on img at bounding box center [1008, 258] width 24 height 12
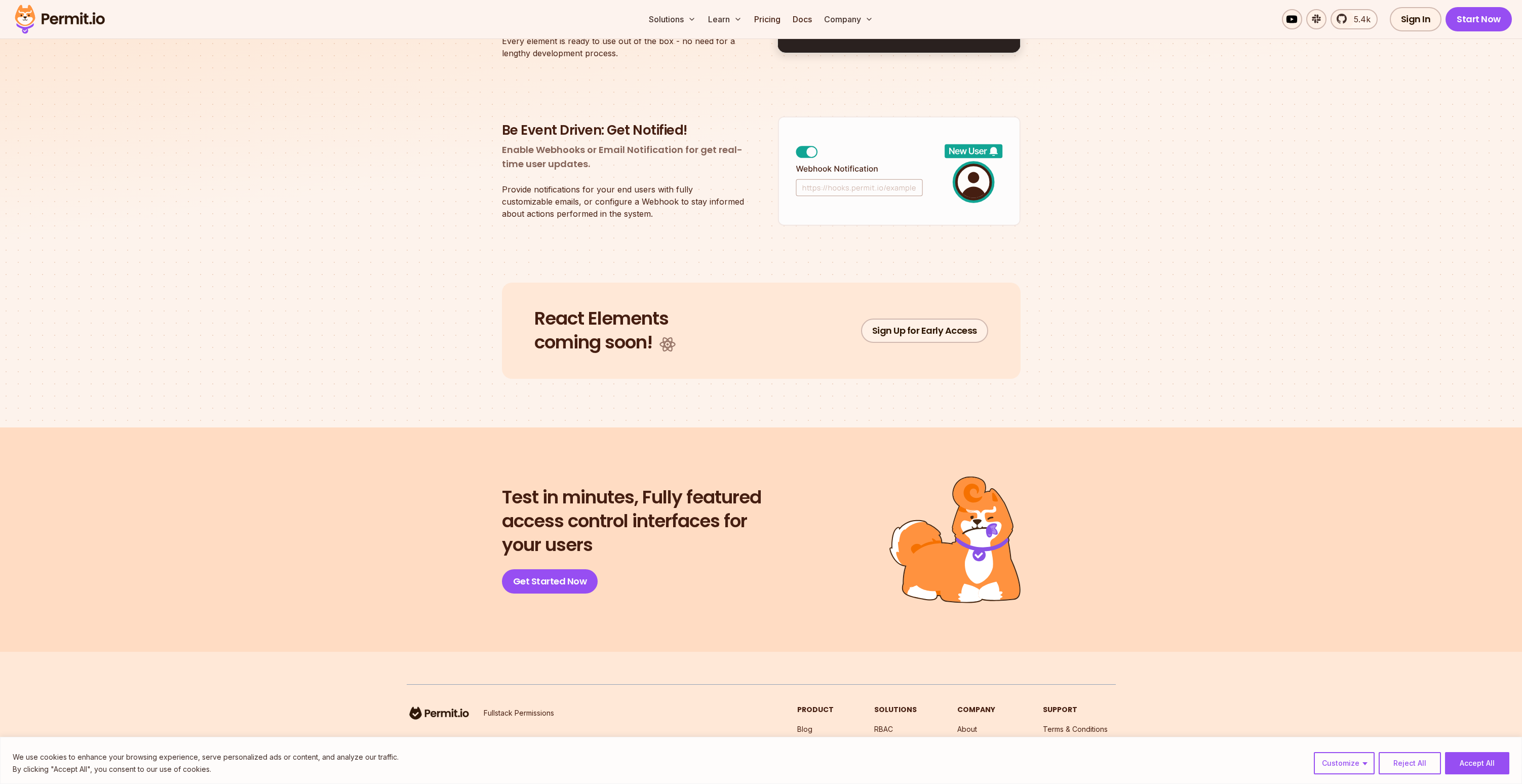
scroll to position [1922, 0]
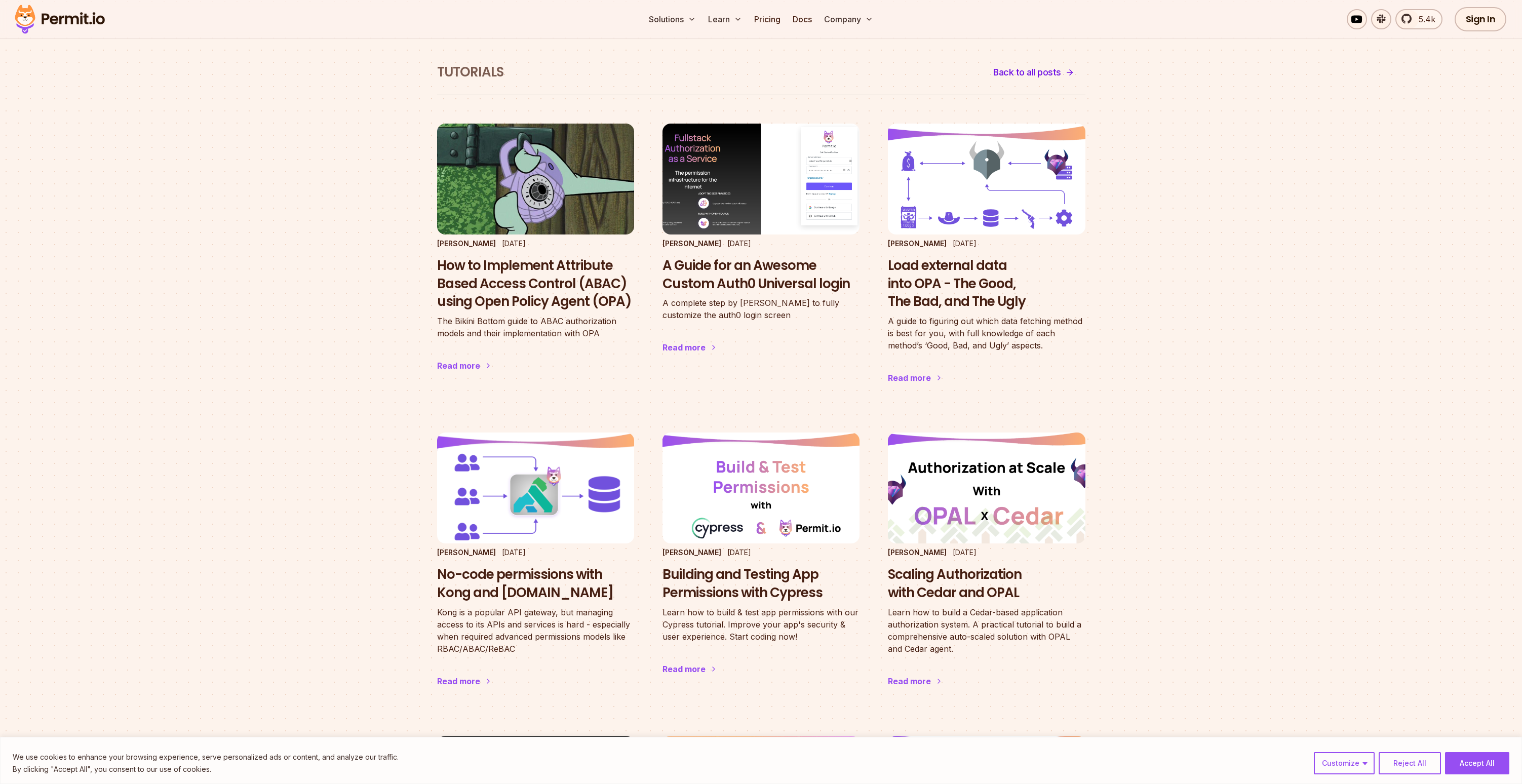
scroll to position [34, 0]
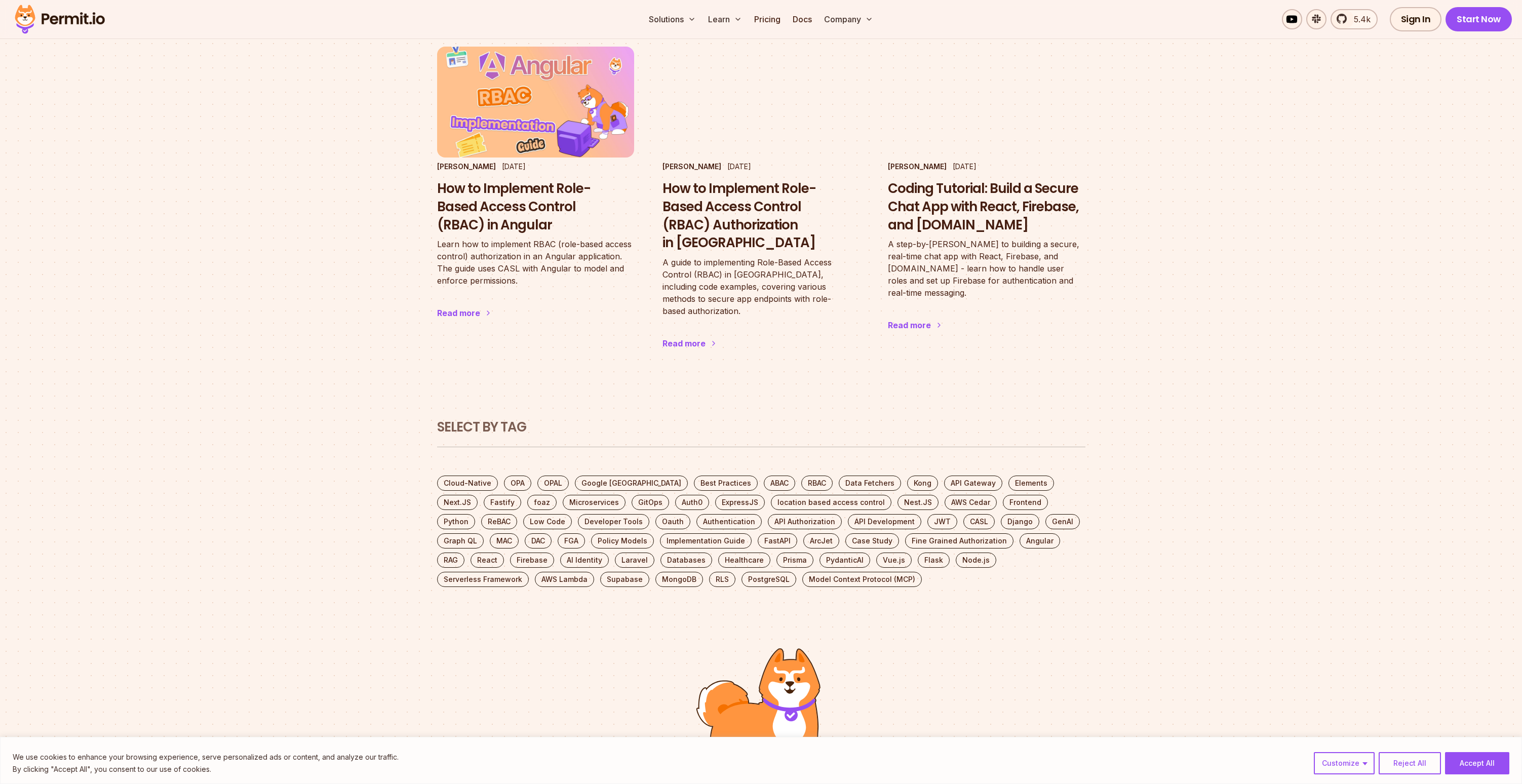
scroll to position [1507, 0]
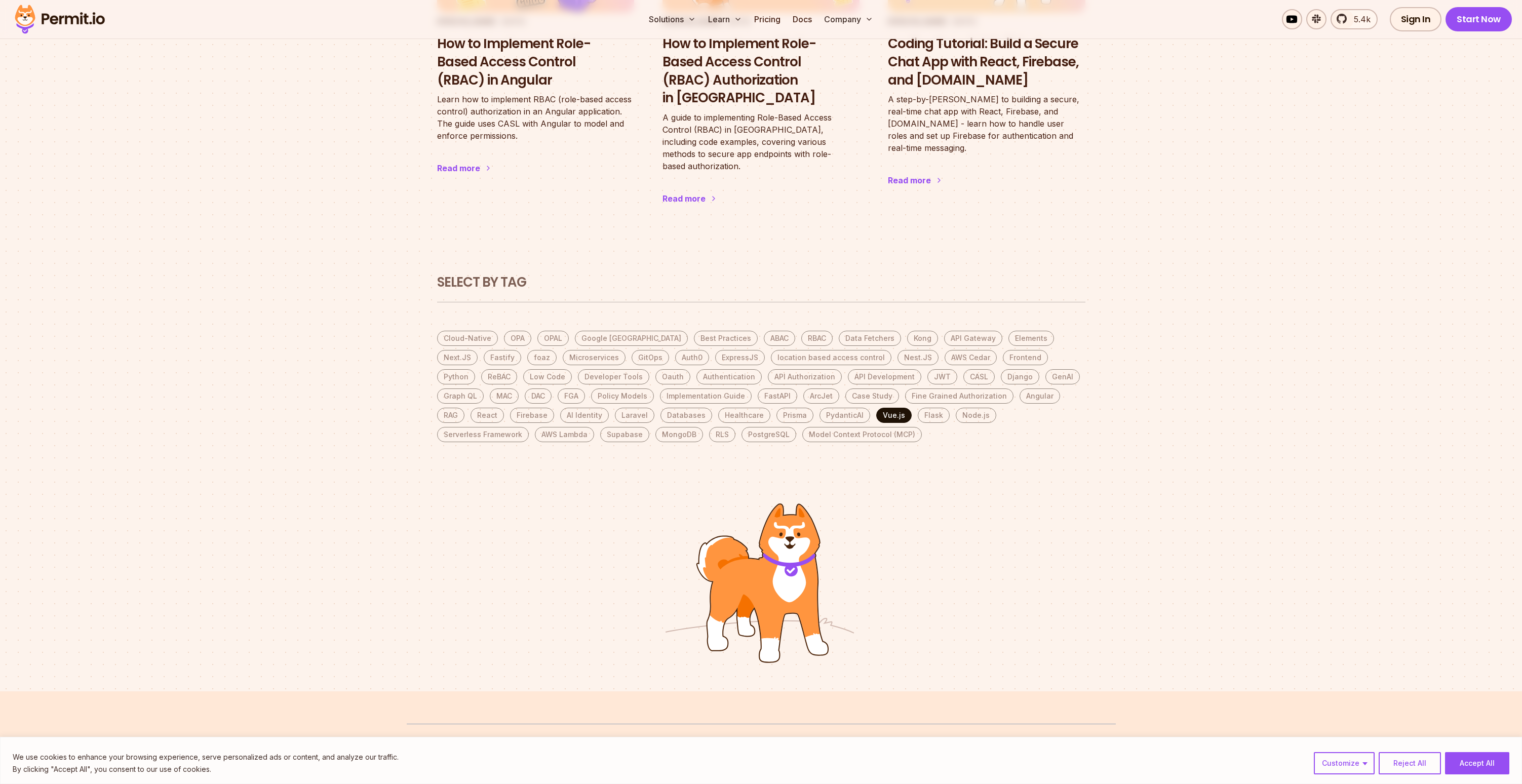
click at [876, 408] on link "Vue.js" at bounding box center [894, 415] width 35 height 15
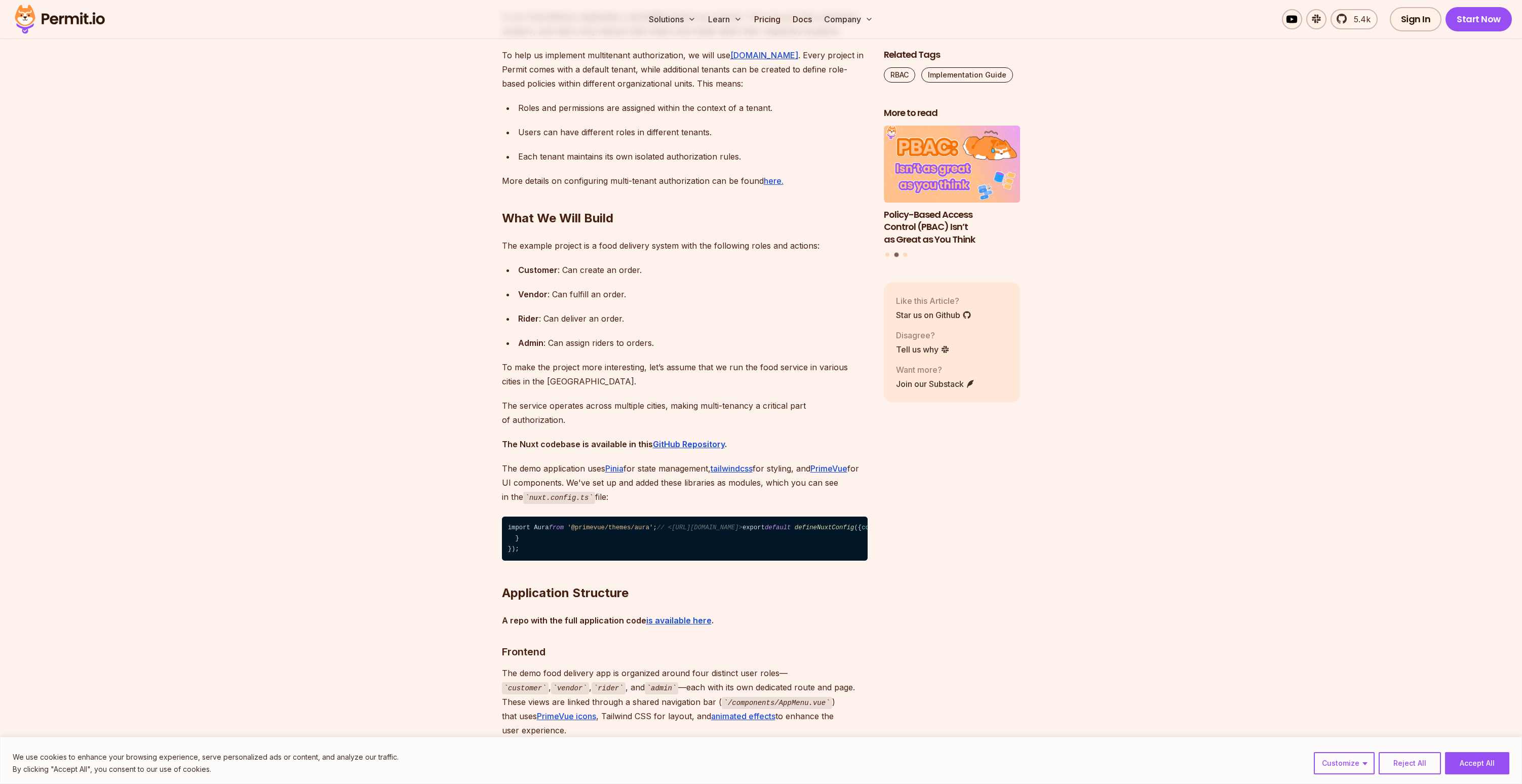
scroll to position [1237, 0]
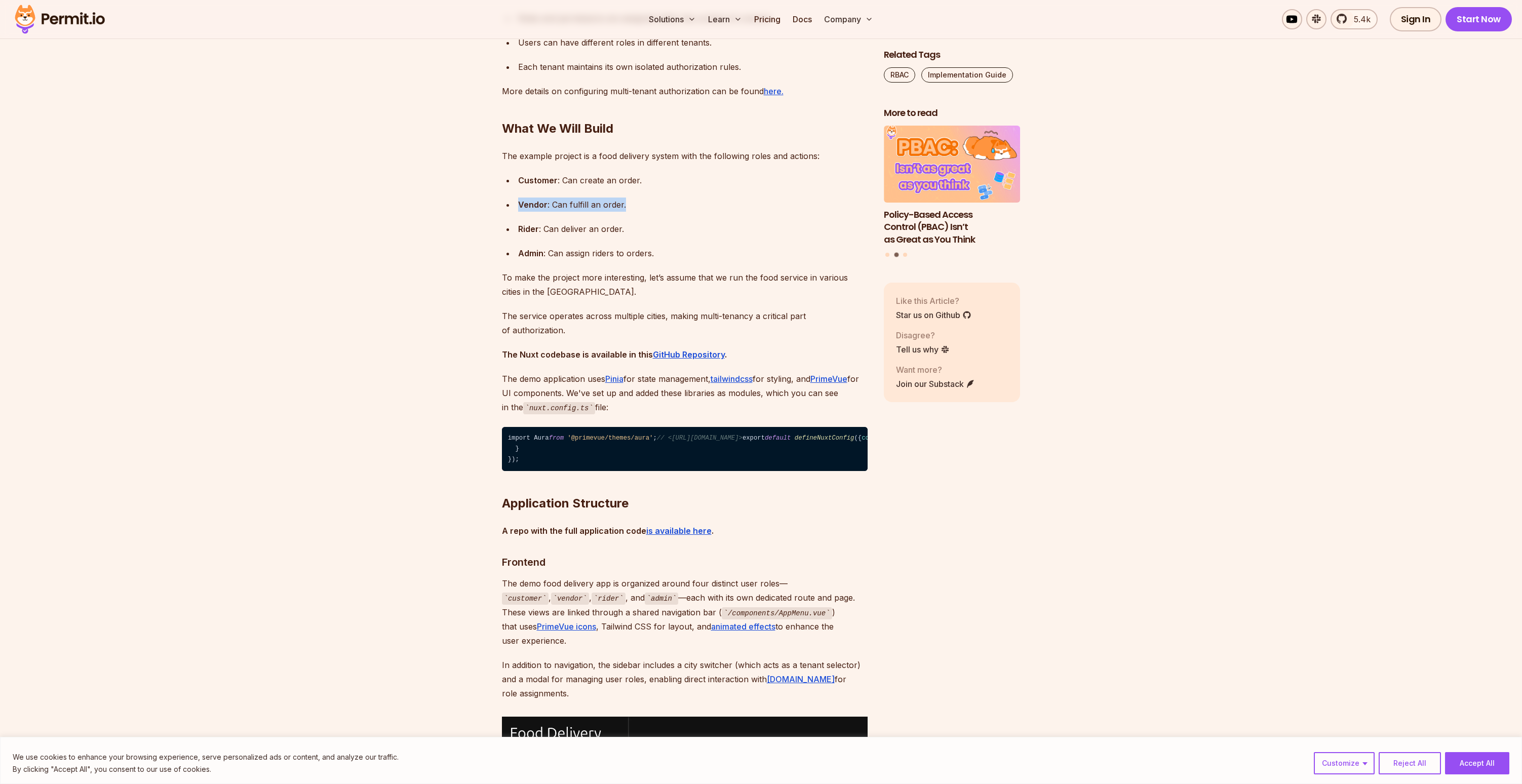
drag, startPoint x: 591, startPoint y: 186, endPoint x: 530, endPoint y: 176, distance: 61.8
click at [530, 176] on ul "Customer : Can create an order. Vendor : Can fulfill an order. Rider : Can deli…" at bounding box center [685, 216] width 366 height 87
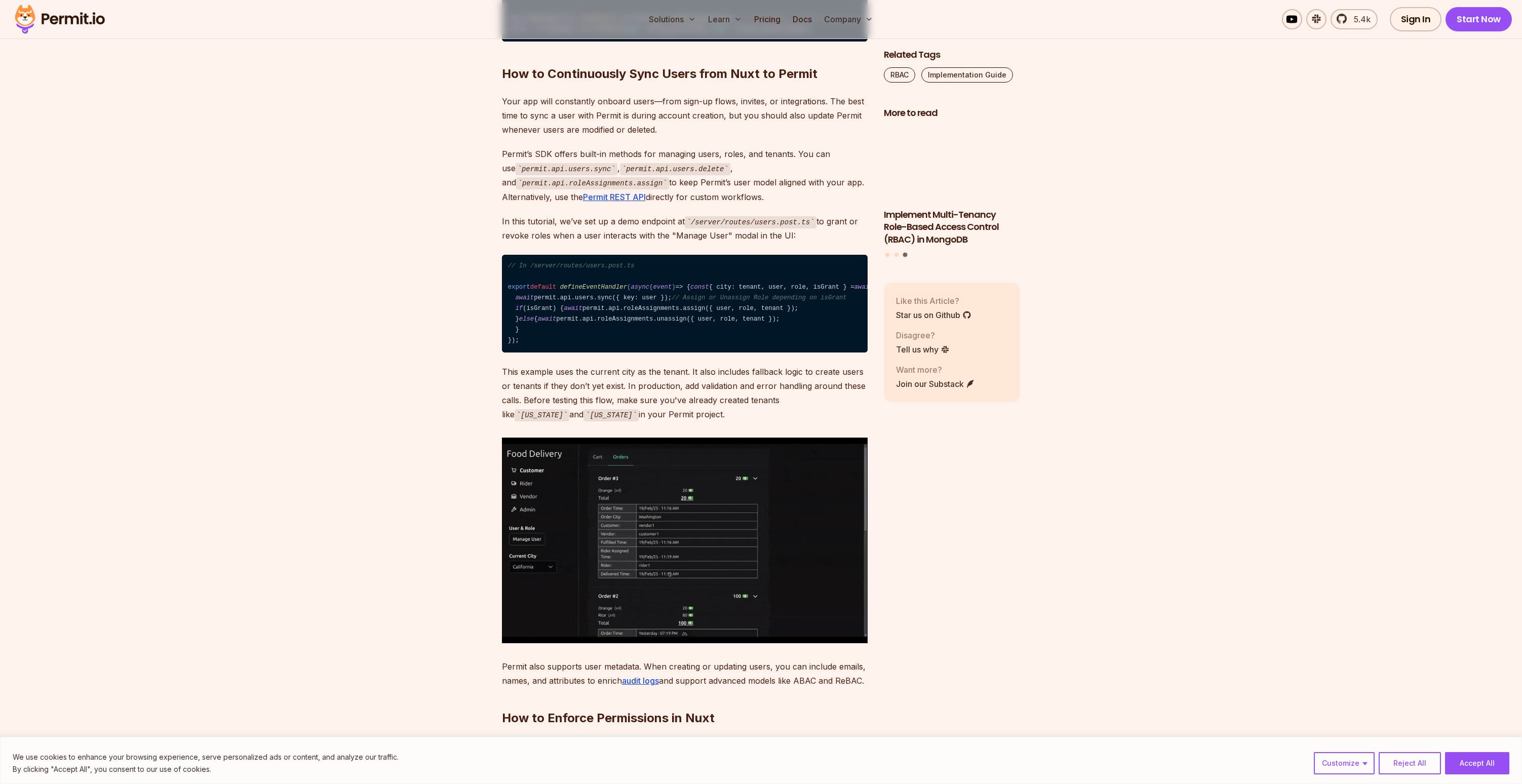
scroll to position [5456, 0]
